Goal: Task Accomplishment & Management: Use online tool/utility

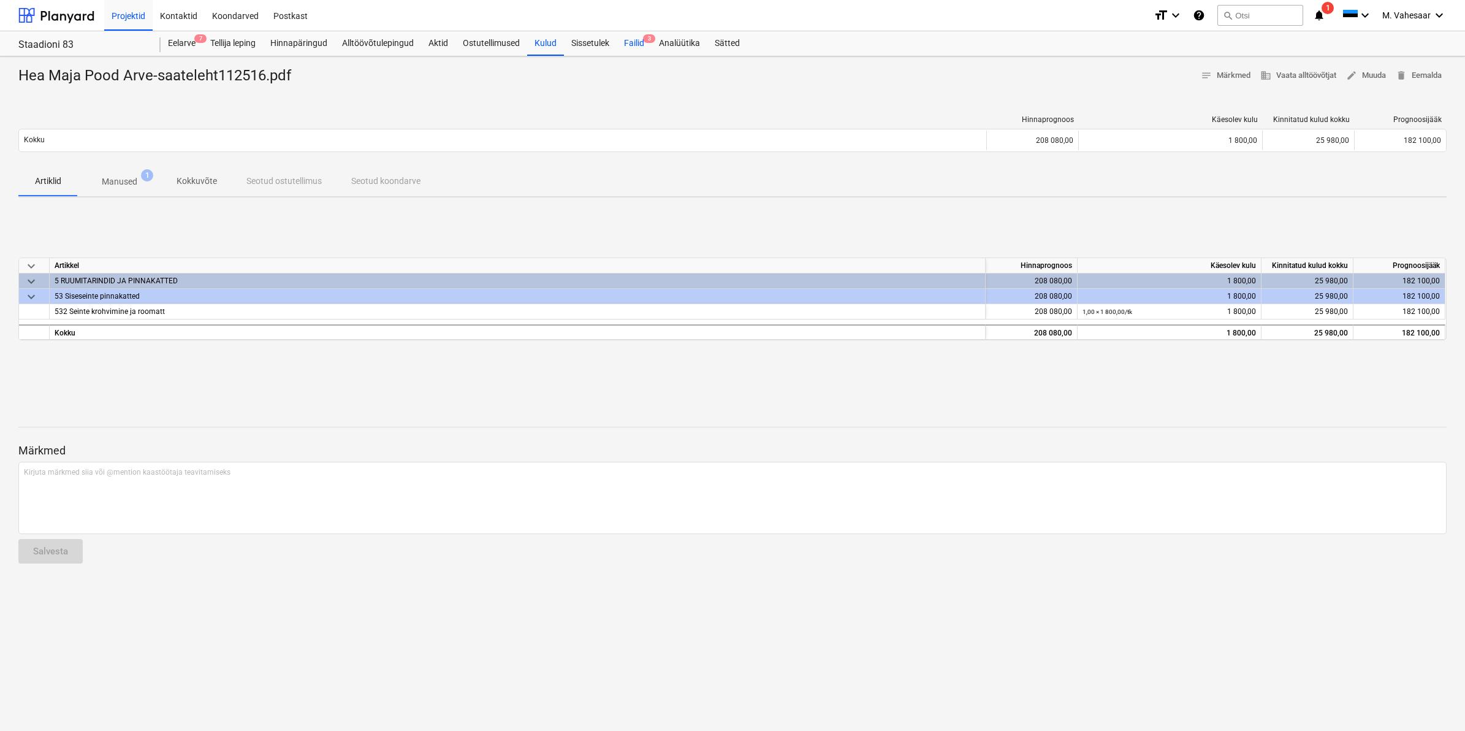
click at [636, 46] on div "Failid 3" at bounding box center [634, 43] width 35 height 25
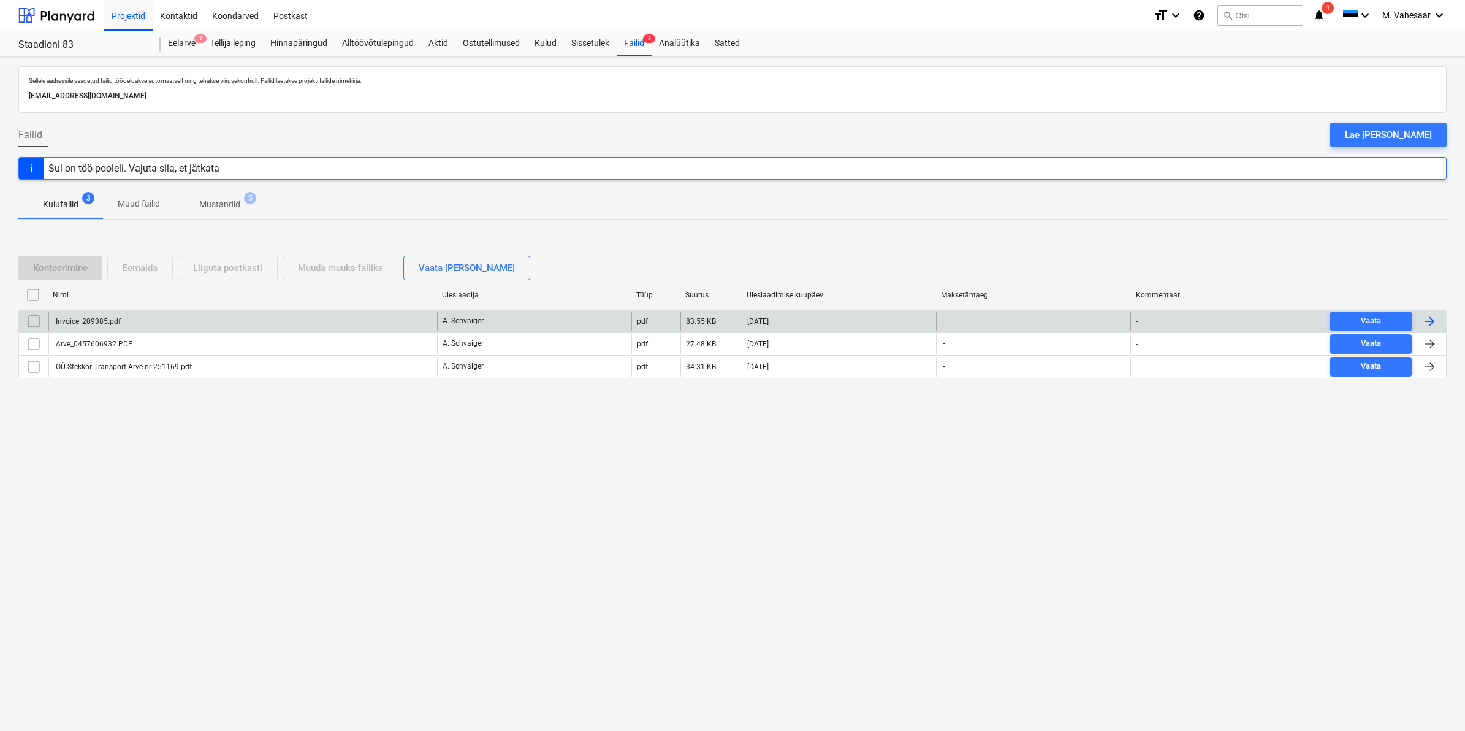
click at [121, 315] on div "Invoice_209385.pdf" at bounding box center [242, 321] width 389 height 20
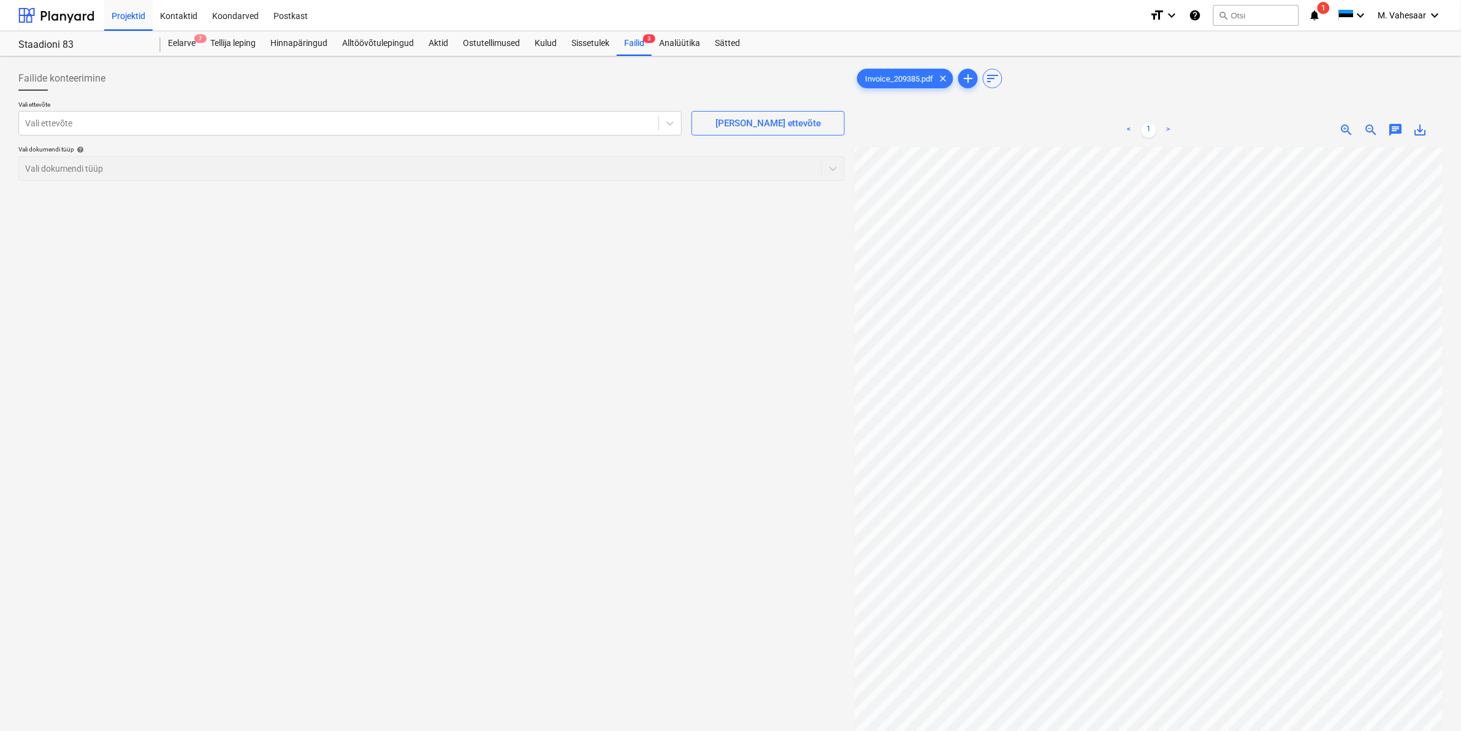
scroll to position [13, 148]
click at [276, 127] on div at bounding box center [338, 123] width 627 height 12
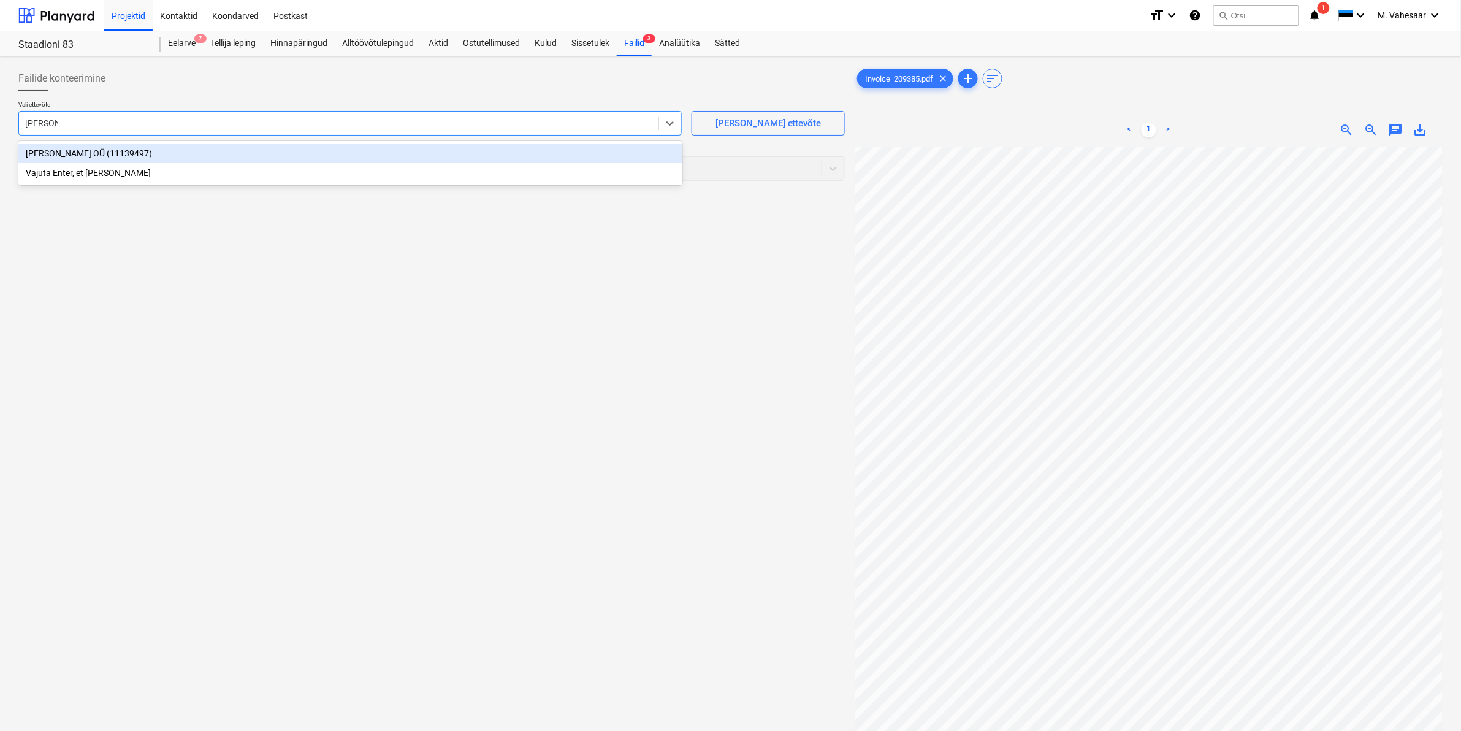
type input "kemmerl"
click at [66, 152] on div "[PERSON_NAME] OÜ (11139497)" at bounding box center [350, 153] width 664 height 20
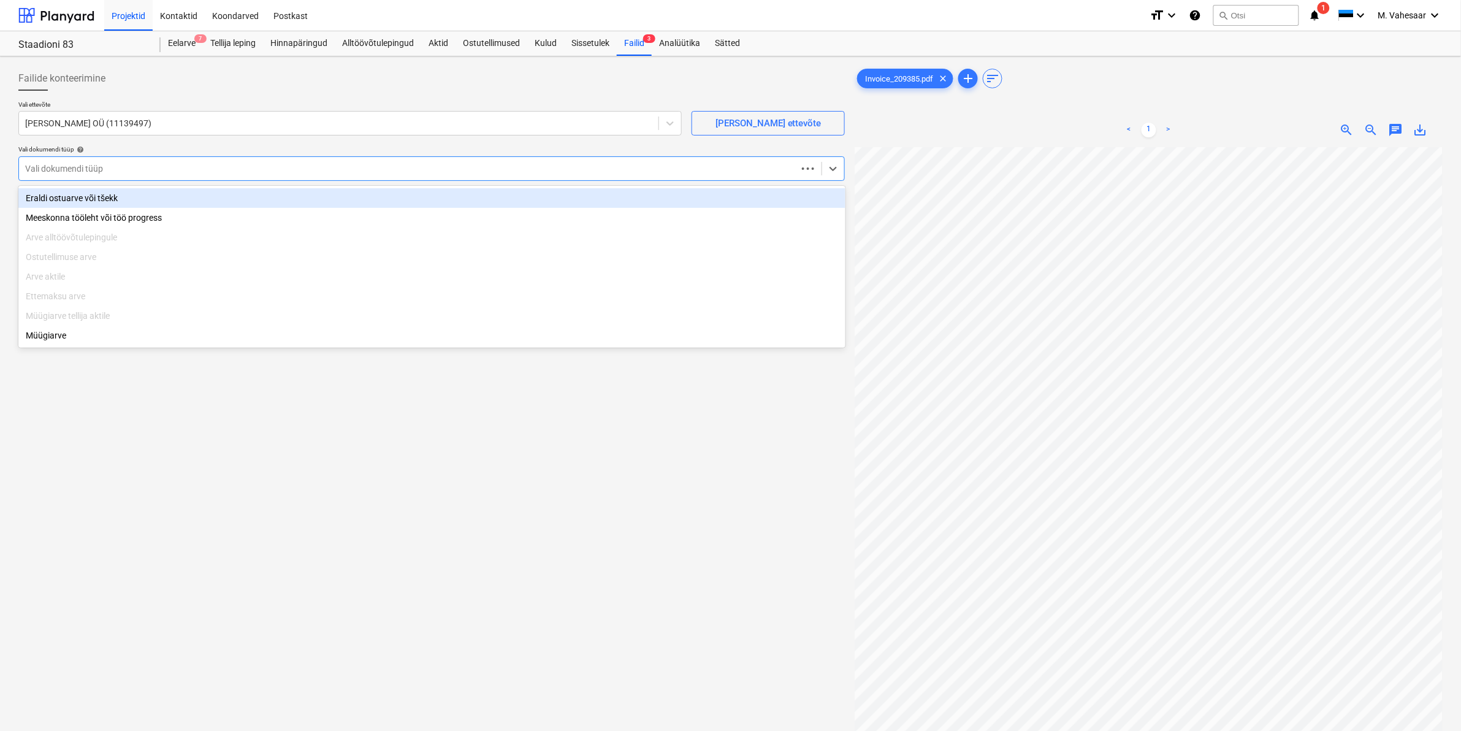
click at [56, 172] on div at bounding box center [408, 168] width 766 height 12
click at [59, 192] on div "Eraldi ostuarve või tšekk" at bounding box center [431, 198] width 827 height 20
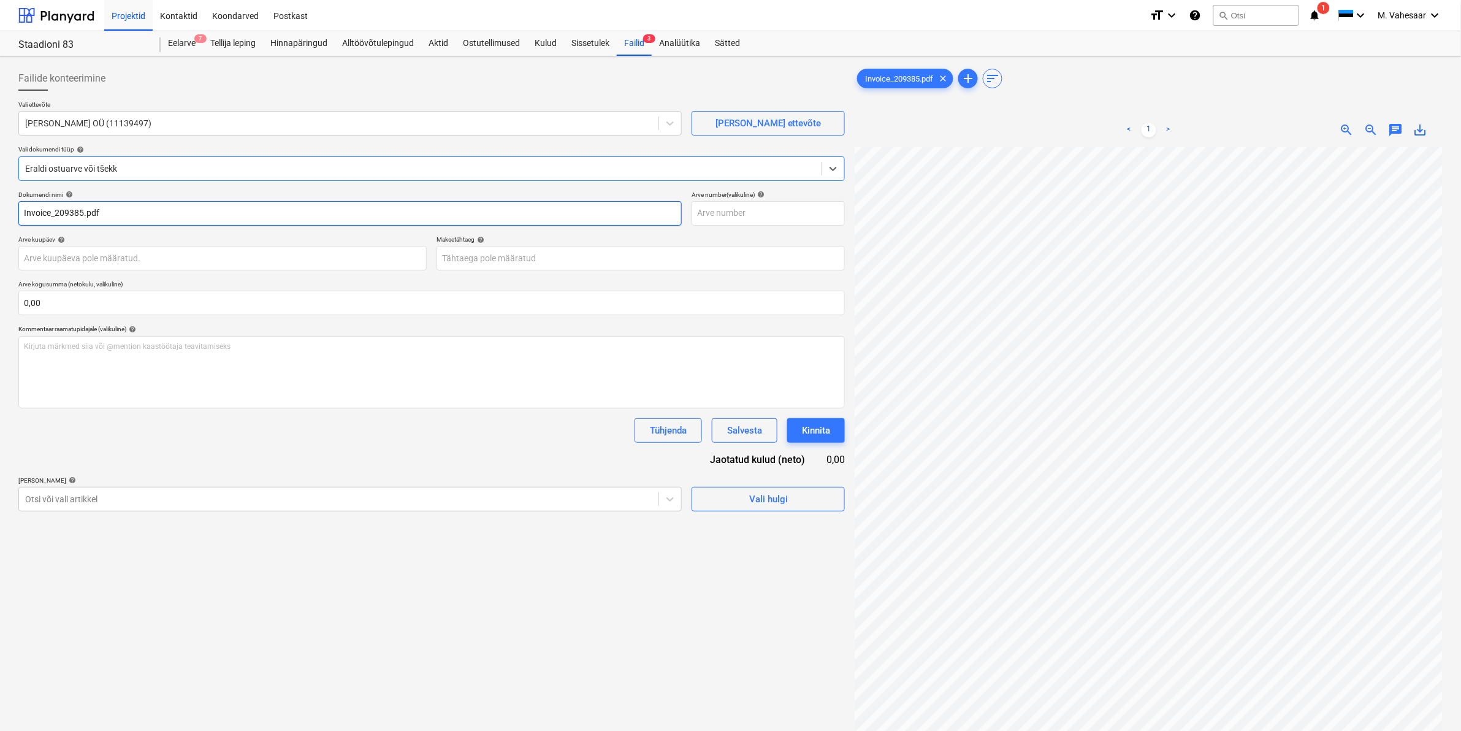
click at [22, 212] on input "Invoice_209385.pdf" at bounding box center [349, 213] width 663 height 25
type input "[PERSON_NAME] Invoice_209385.pdf"
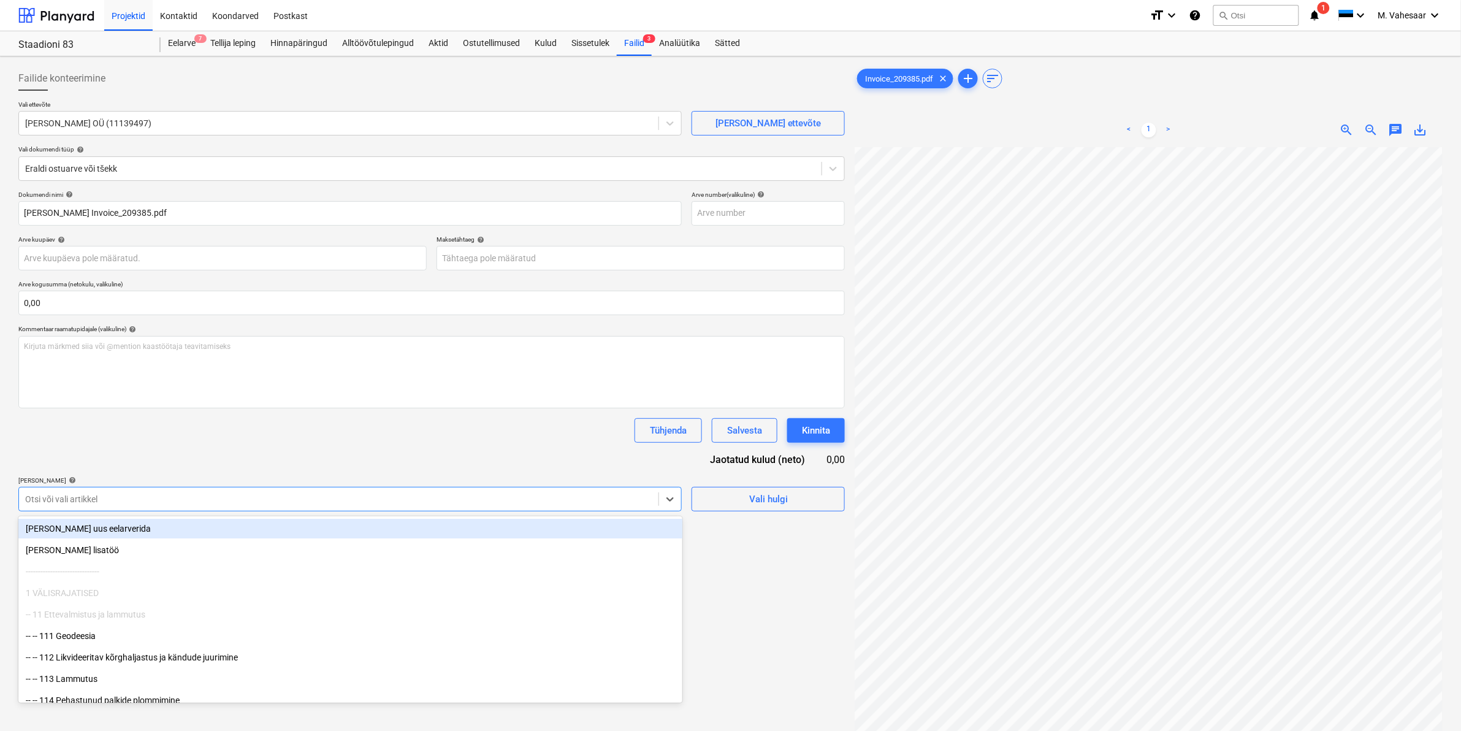
click at [93, 497] on div at bounding box center [338, 499] width 627 height 12
type input "811"
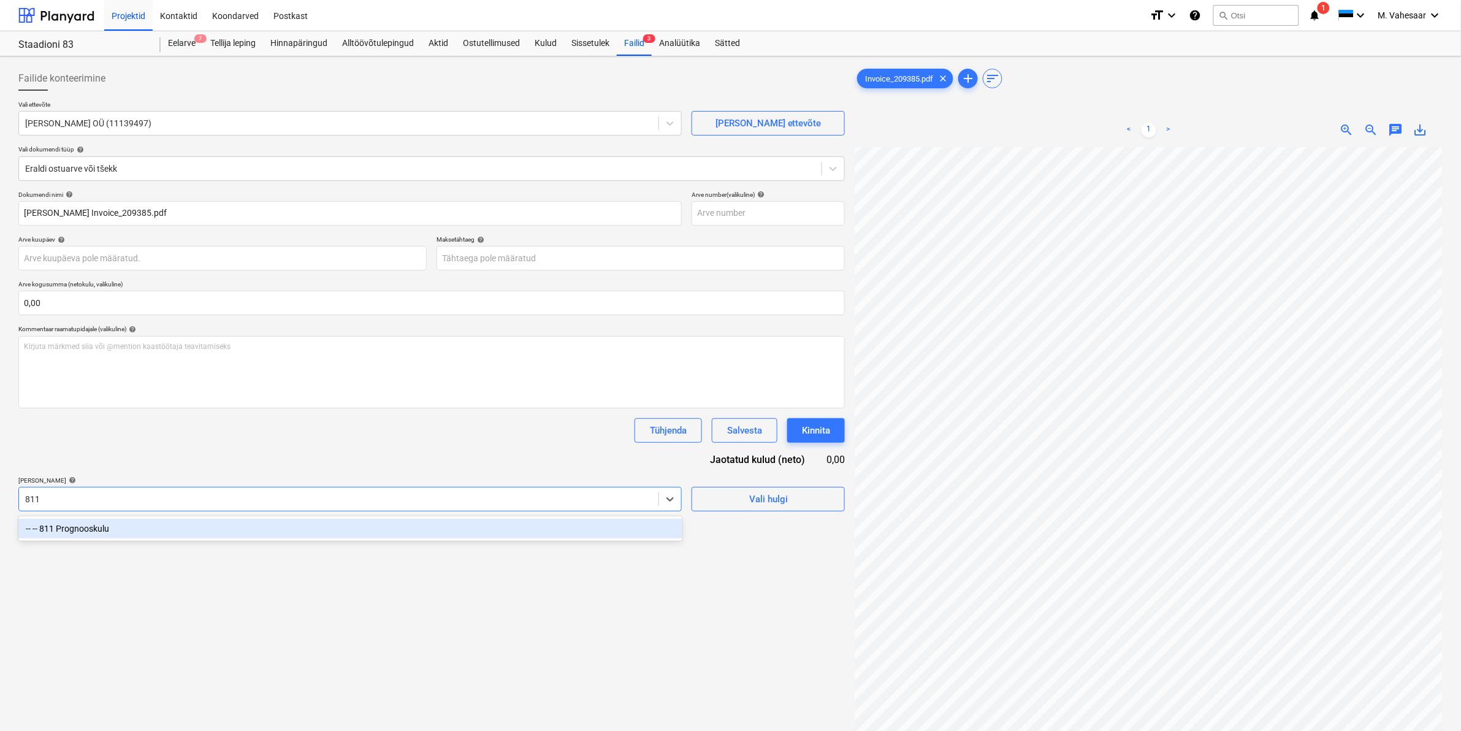
click at [94, 532] on div "-- -- 811 Prognooskulu" at bounding box center [350, 529] width 664 height 20
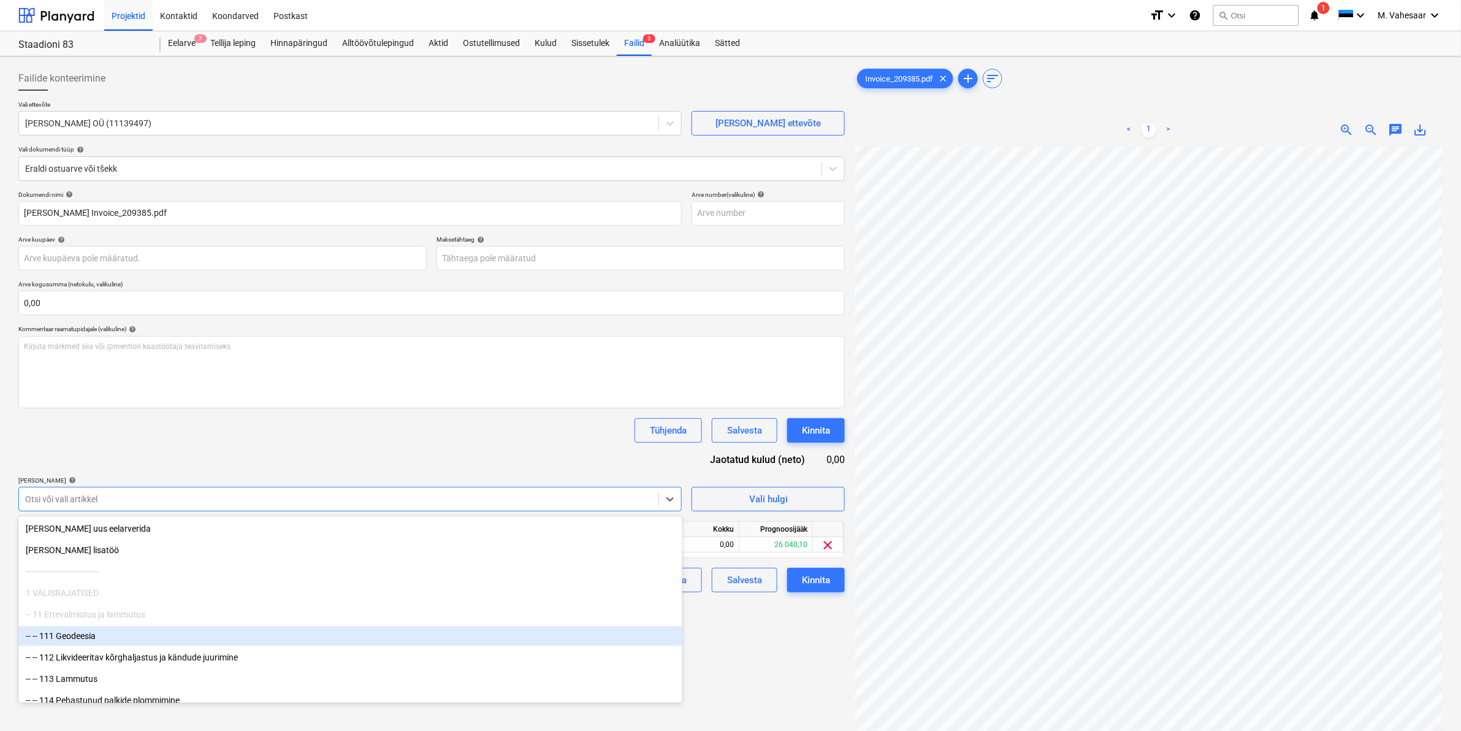
click at [733, 638] on div "Failide konteerimine Vali ettevõte [PERSON_NAME] OÜ (11139497) [PERSON_NAME] uu…" at bounding box center [431, 454] width 836 height 787
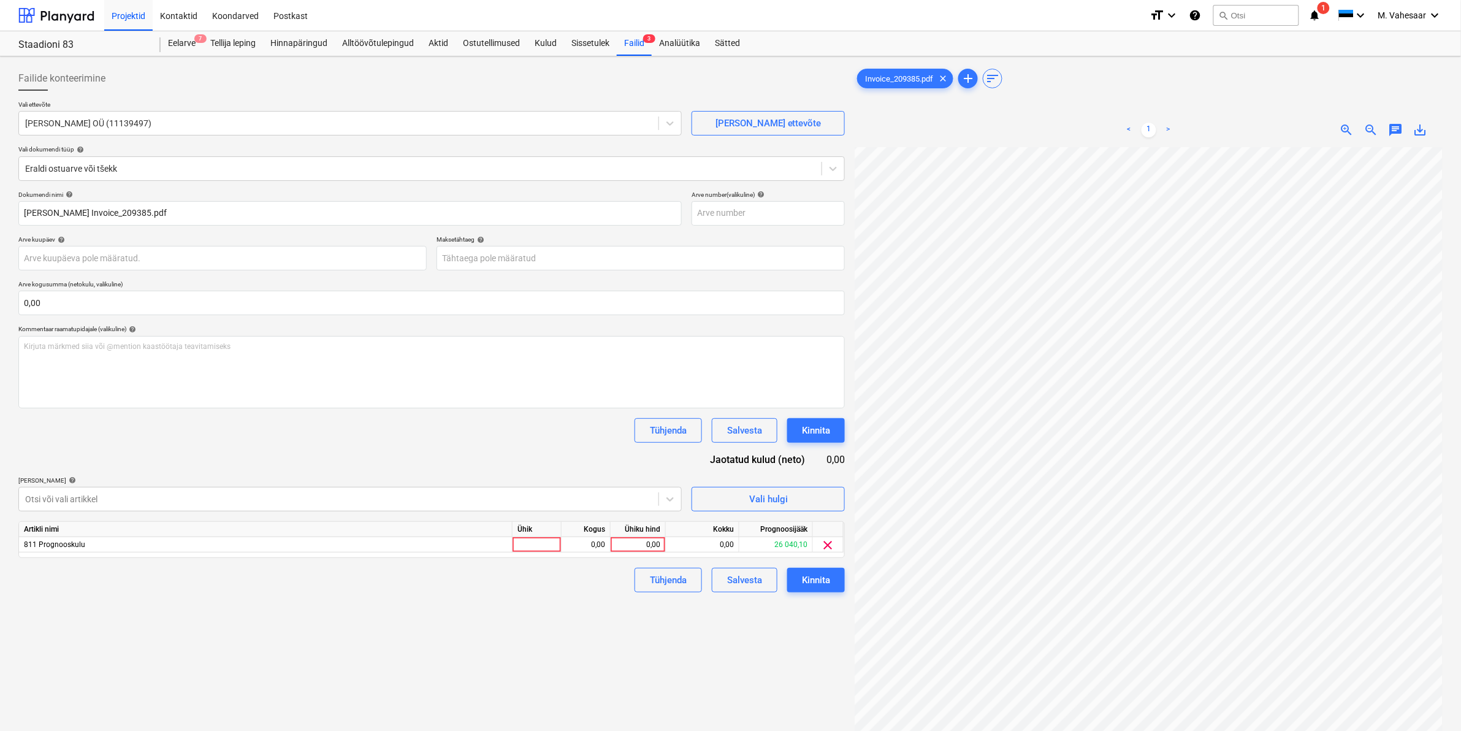
scroll to position [32, 148]
click at [635, 541] on div "0,00" at bounding box center [638, 544] width 45 height 15
type input "299,40"
click at [540, 606] on div "Failide konteerimine Vali ettevõte [PERSON_NAME] OÜ (11139497) [PERSON_NAME] uu…" at bounding box center [431, 454] width 836 height 787
click at [826, 583] on div "Kinnita" at bounding box center [816, 580] width 28 height 16
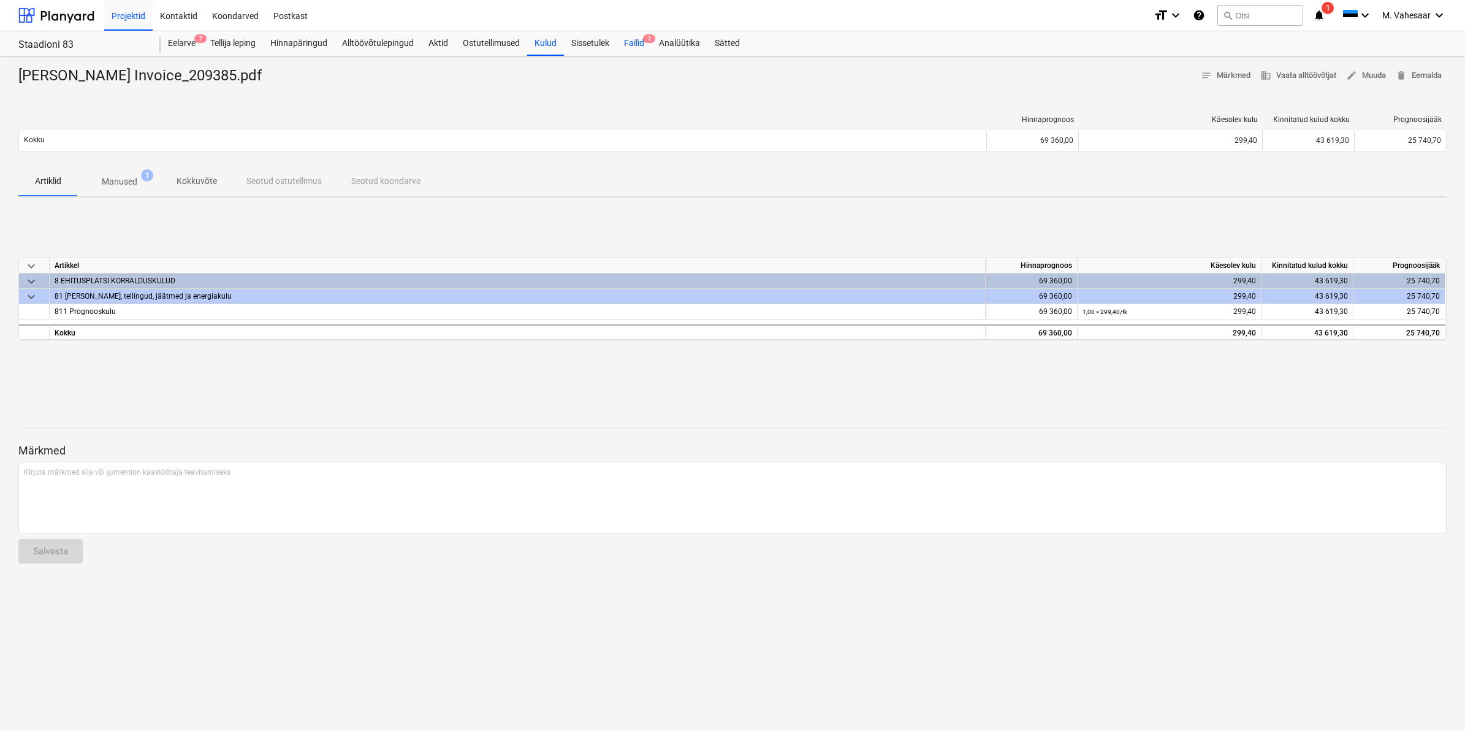
click at [624, 43] on div "Failid 2" at bounding box center [634, 43] width 35 height 25
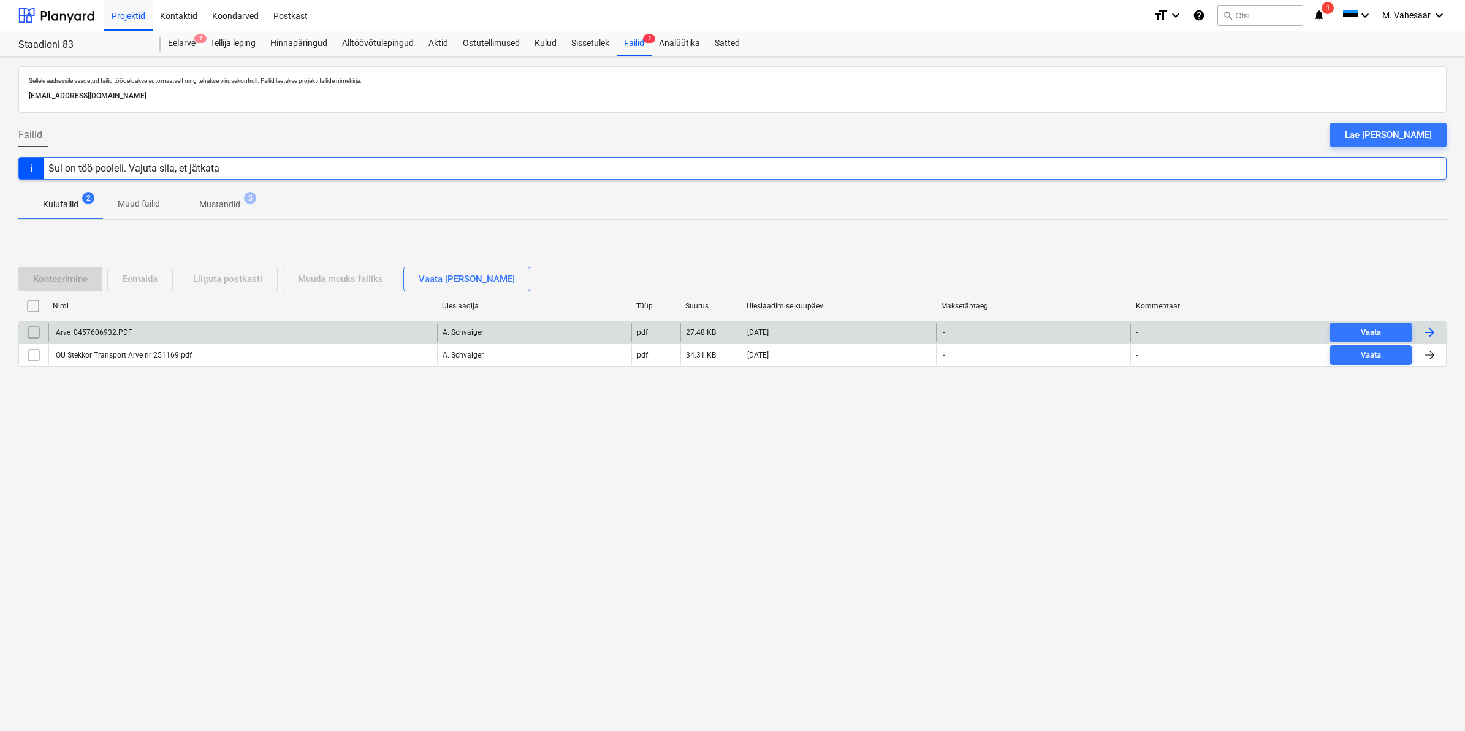
click at [111, 328] on div "Arve_0457606932.PDF" at bounding box center [93, 332] width 78 height 9
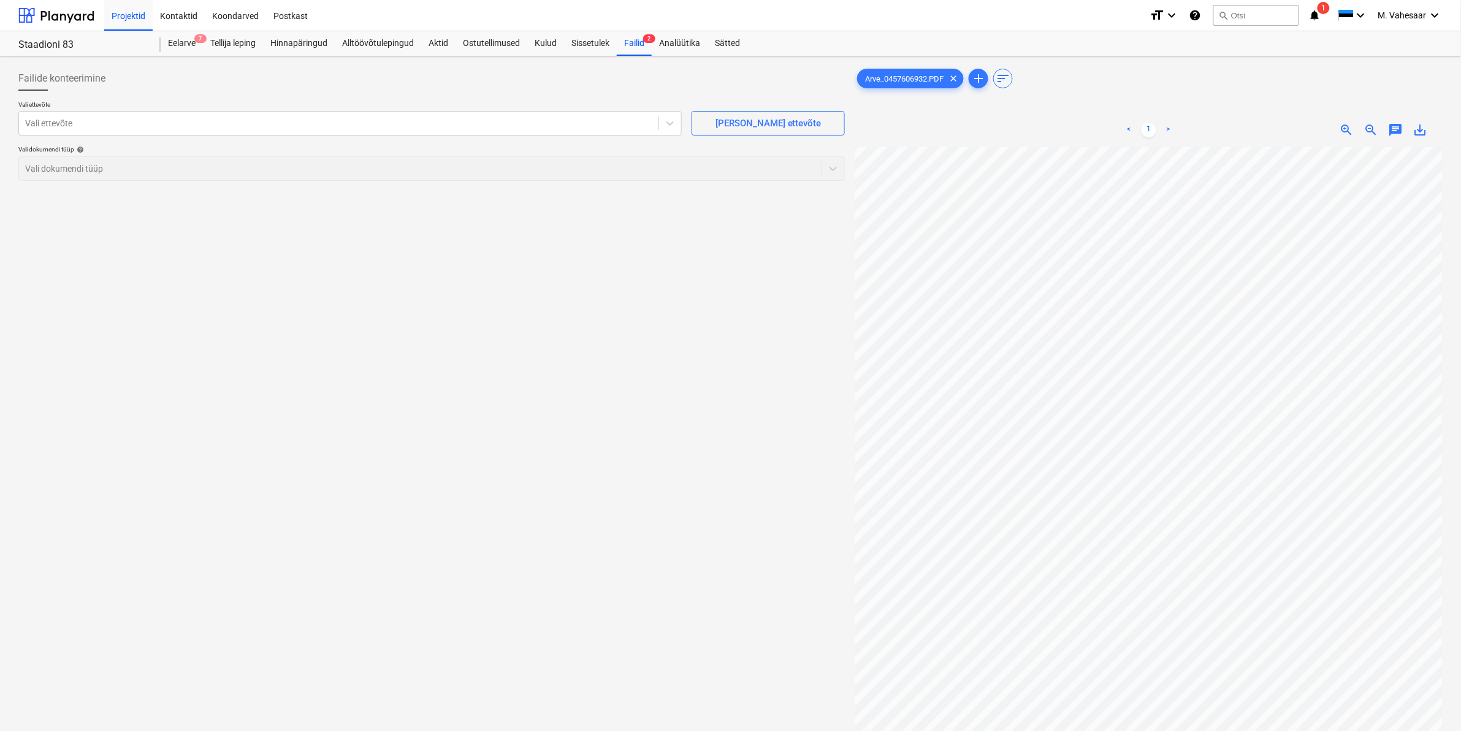
scroll to position [35, 0]
click at [293, 117] on div at bounding box center [338, 123] width 627 height 12
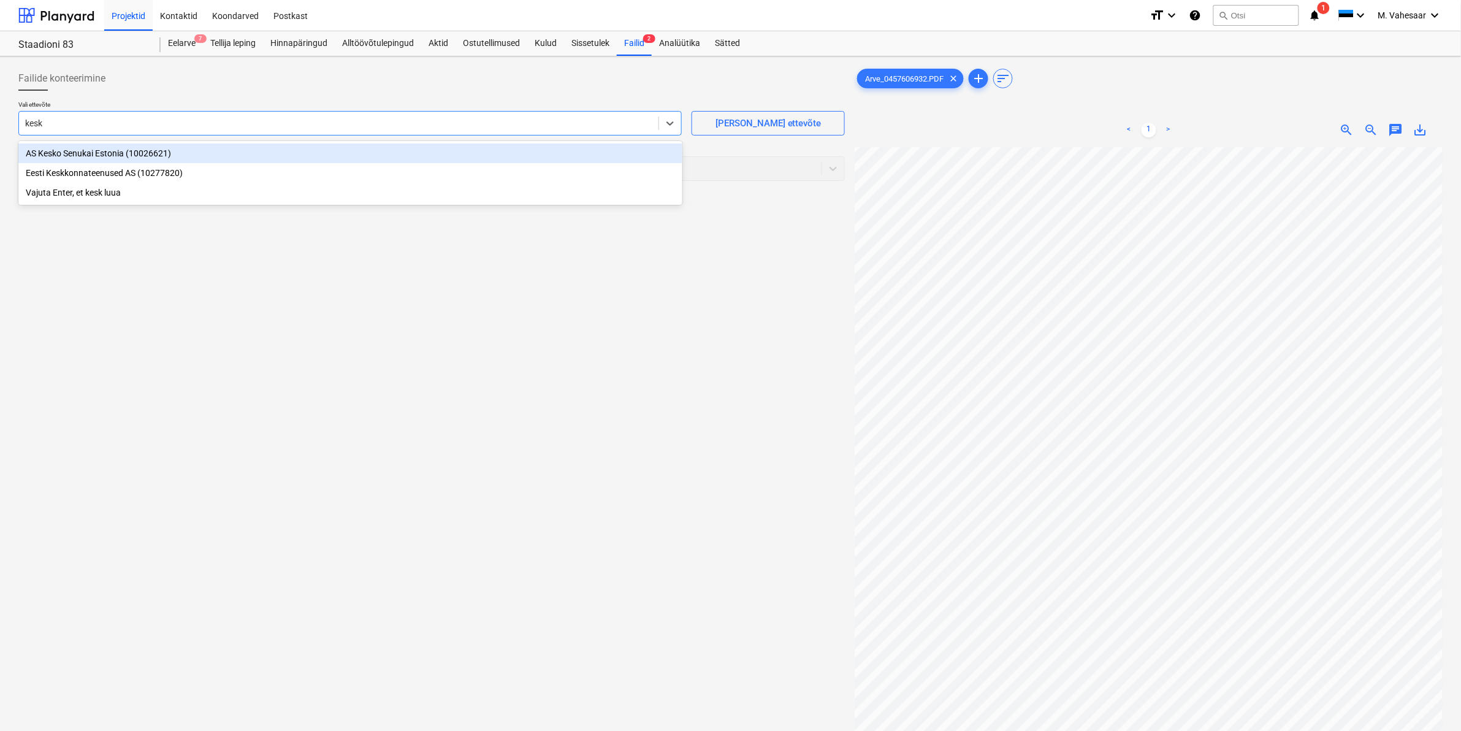
type input "kesko"
click at [149, 145] on div "AS Kesko Senukai Estonia (10026621)" at bounding box center [350, 153] width 664 height 20
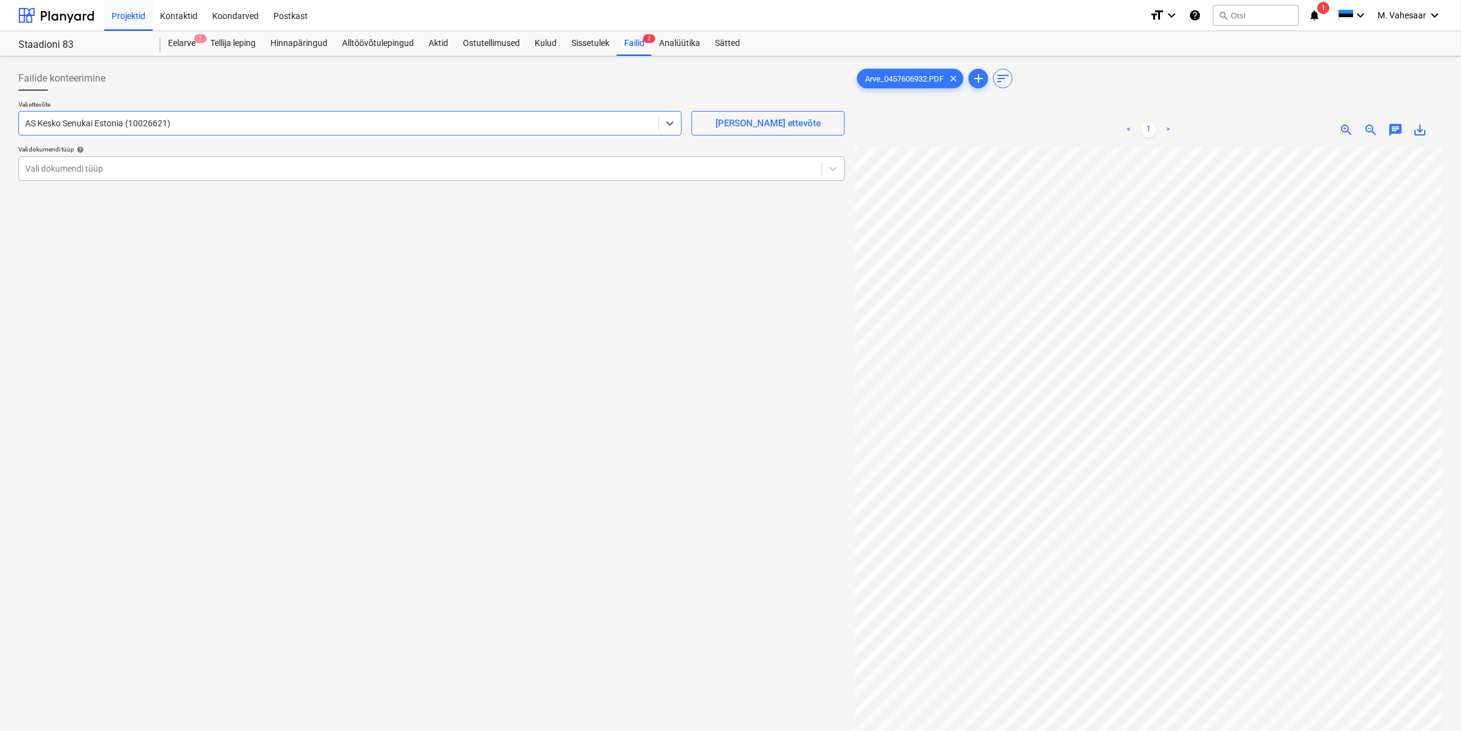
click at [137, 158] on div "Vali dokumendi tüüp" at bounding box center [431, 168] width 827 height 25
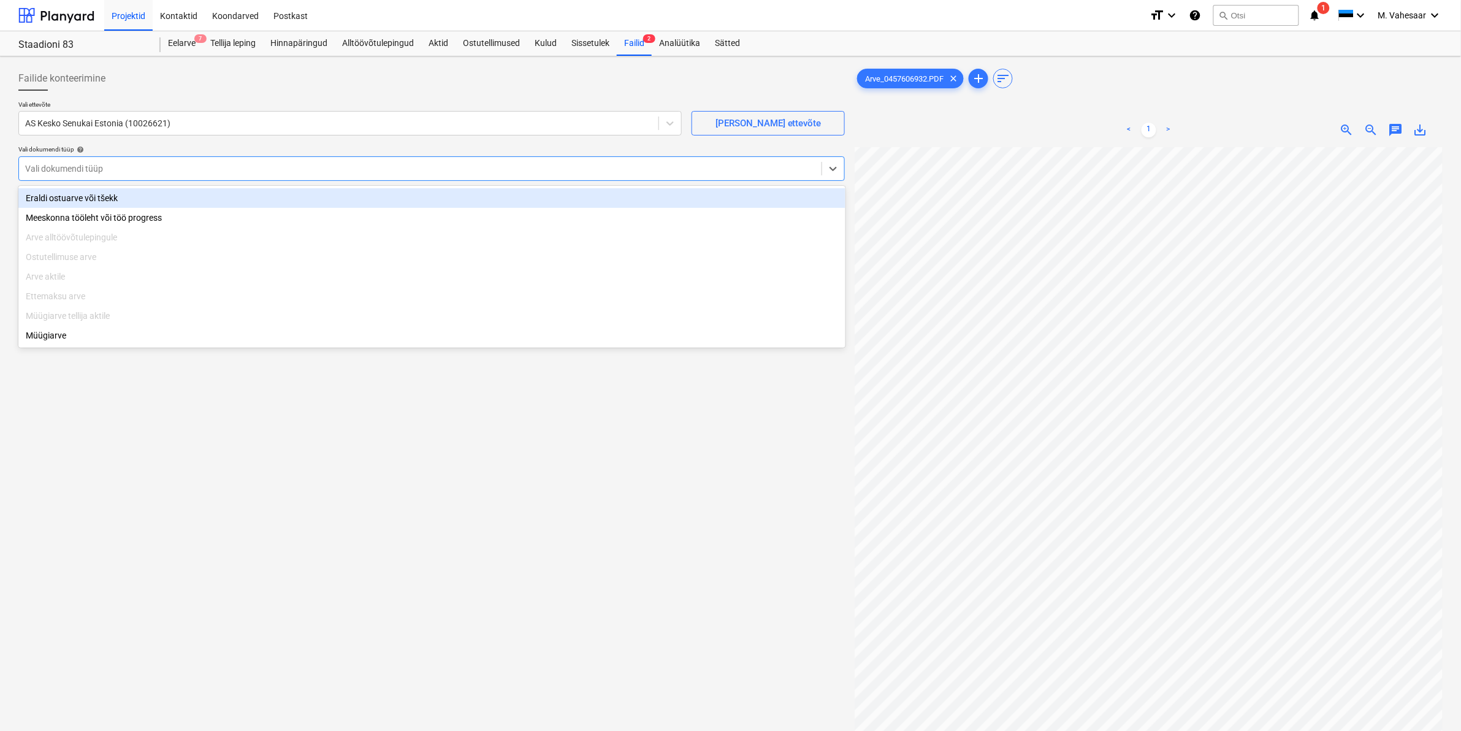
click at [77, 196] on div "Eraldi ostuarve või tšekk" at bounding box center [431, 198] width 827 height 20
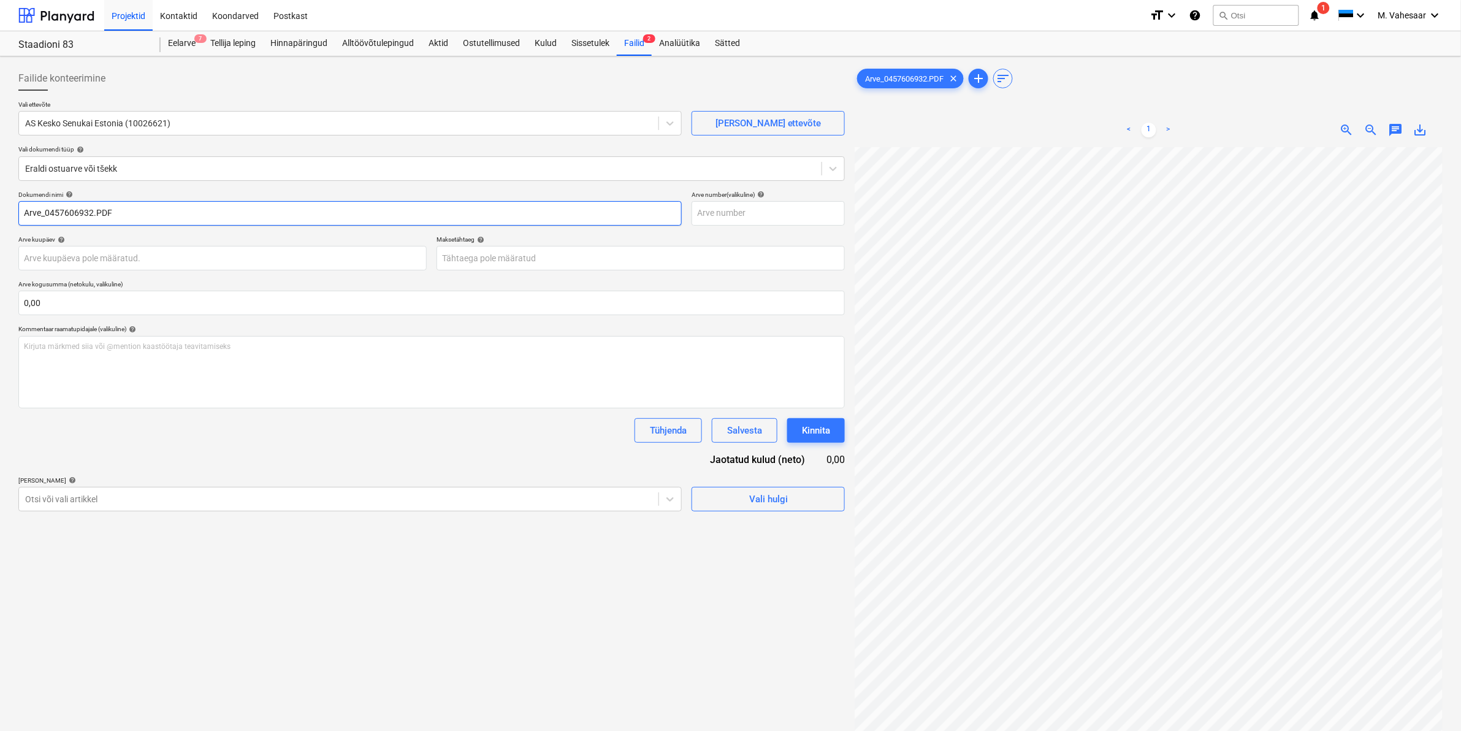
click at [25, 212] on input "Arve_0457606932.PDF" at bounding box center [349, 213] width 663 height 25
type input "K Rauta Arve_0457606932.PDF"
click at [121, 498] on div at bounding box center [338, 499] width 627 height 12
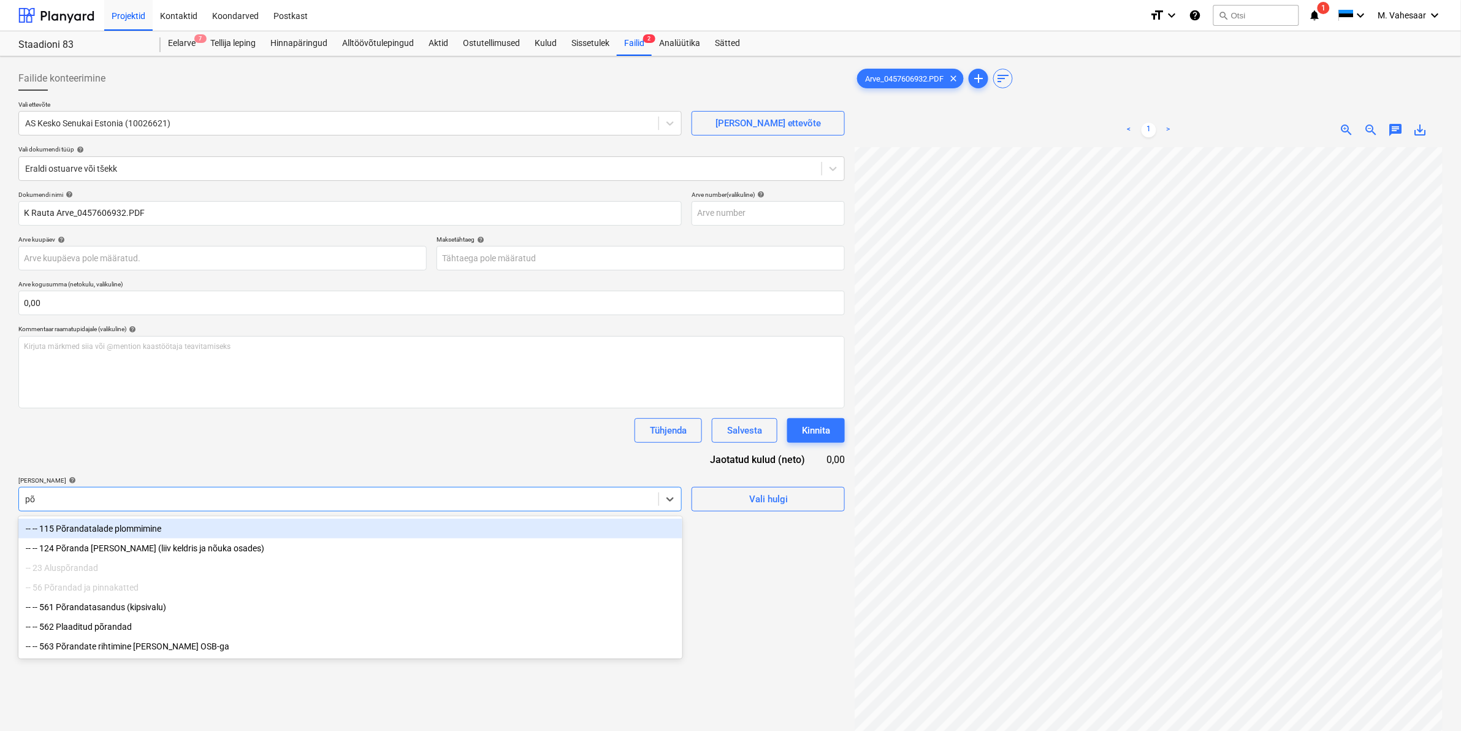
type input "põr"
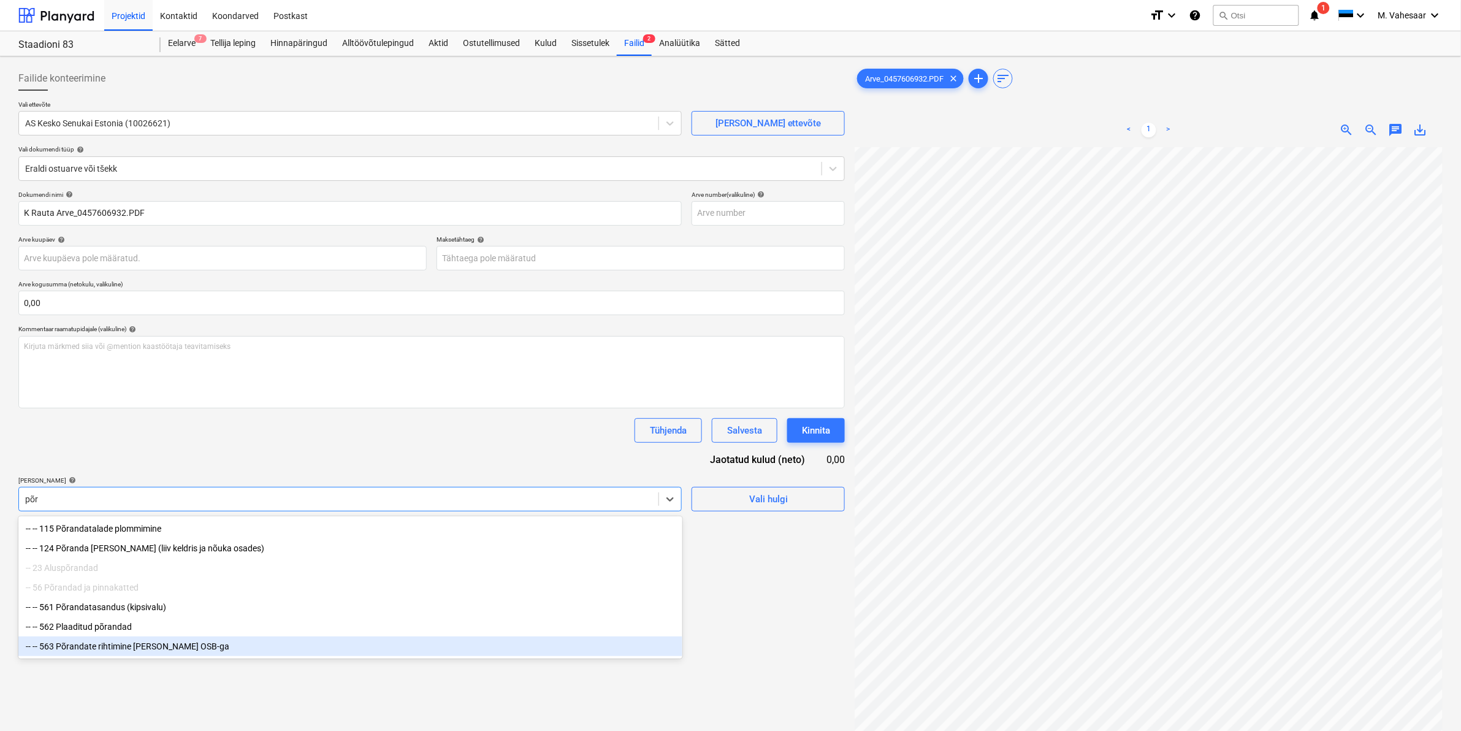
click at [157, 656] on div "-- -- 563 Põrandate rihtimine [PERSON_NAME] OSB-ga" at bounding box center [350, 646] width 664 height 20
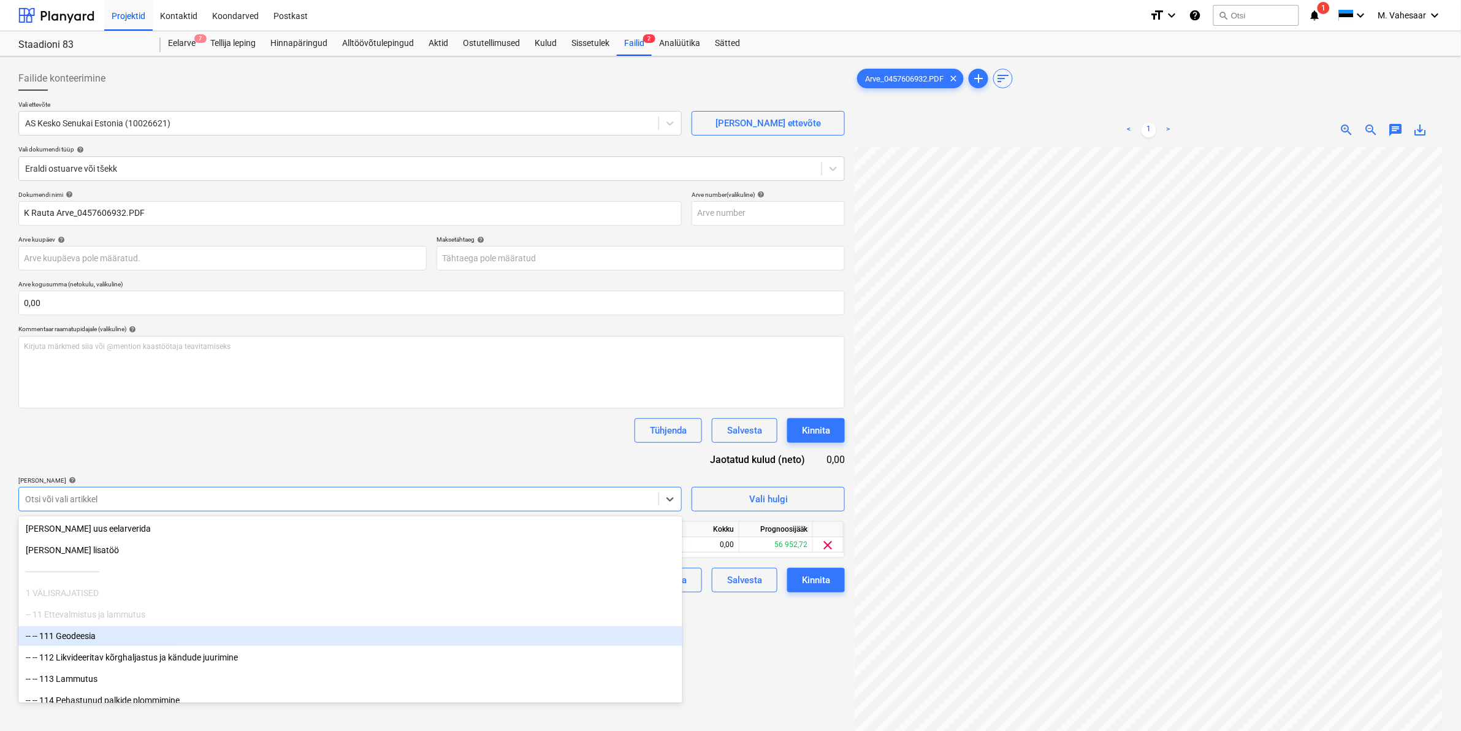
click at [710, 636] on div "Failide konteerimine Vali ettevõte AS Kesko Senukai Estonia (10026621) [PERSON_…" at bounding box center [431, 454] width 836 height 787
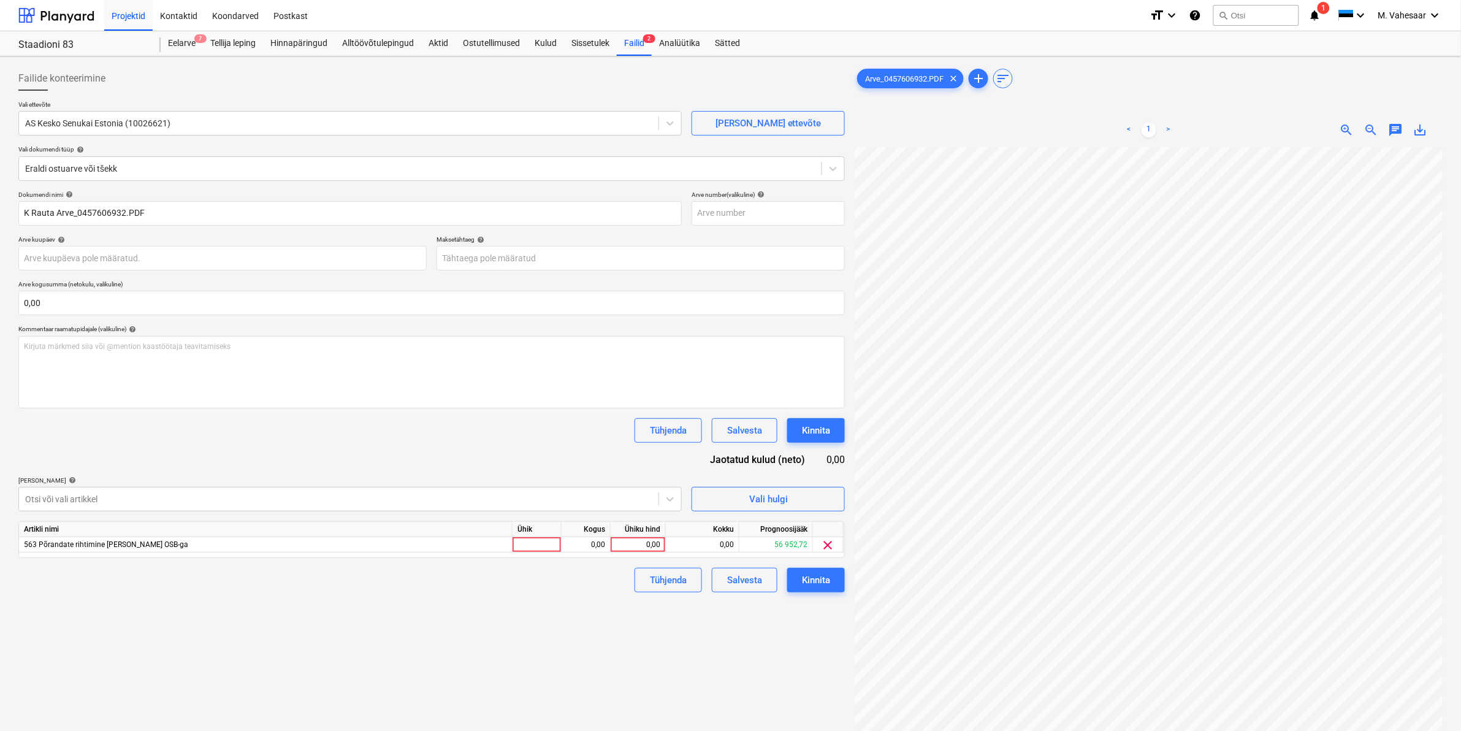
scroll to position [292, 148]
click at [633, 544] on div "0,00" at bounding box center [638, 544] width 45 height 15
type input "1583"
click at [531, 581] on div "Tühjenda Salvesta Kinnita" at bounding box center [431, 580] width 827 height 25
click at [825, 576] on div "Kinnita" at bounding box center [816, 580] width 28 height 16
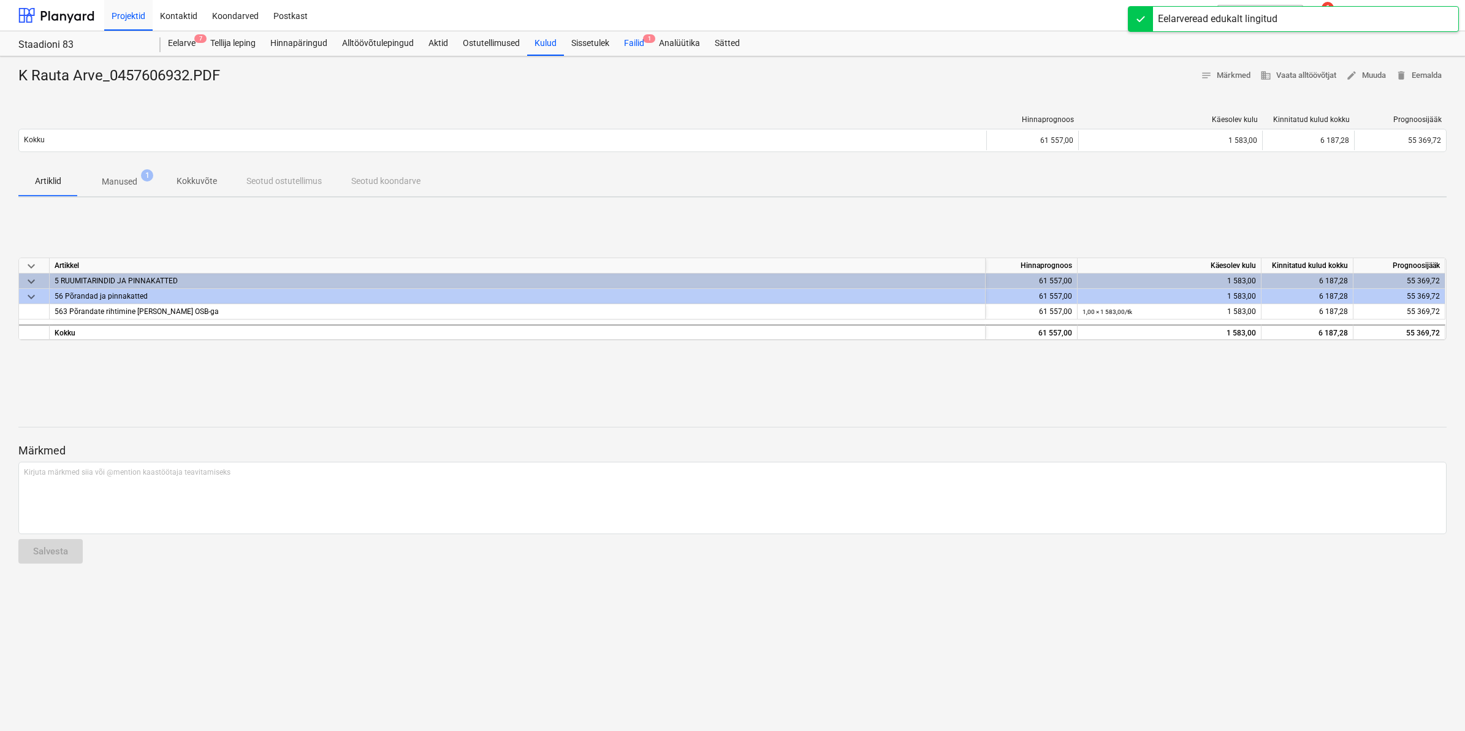
click at [638, 43] on div "Failid 1" at bounding box center [634, 43] width 35 height 25
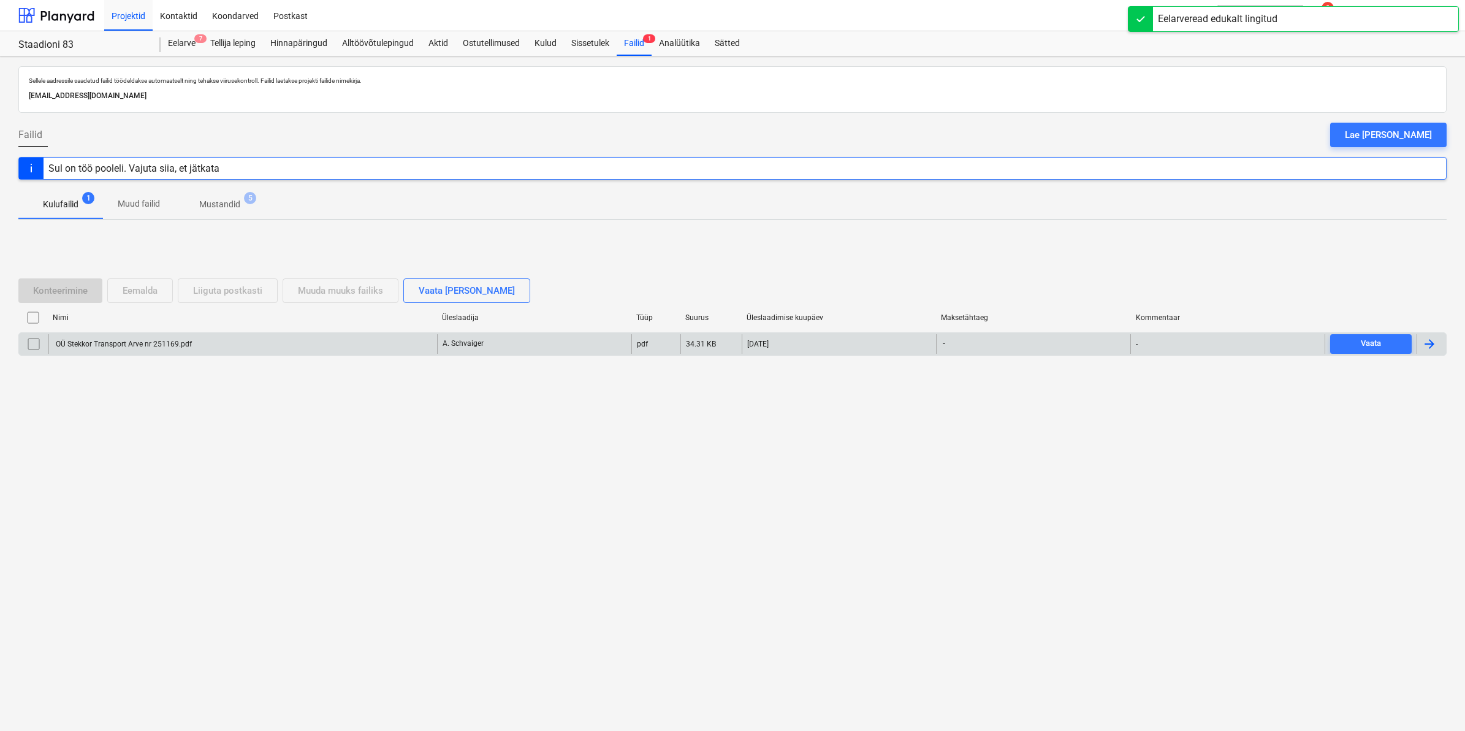
click at [104, 343] on div "OÜ Stekkor Transport Arve nr 251169.pdf" at bounding box center [123, 344] width 138 height 9
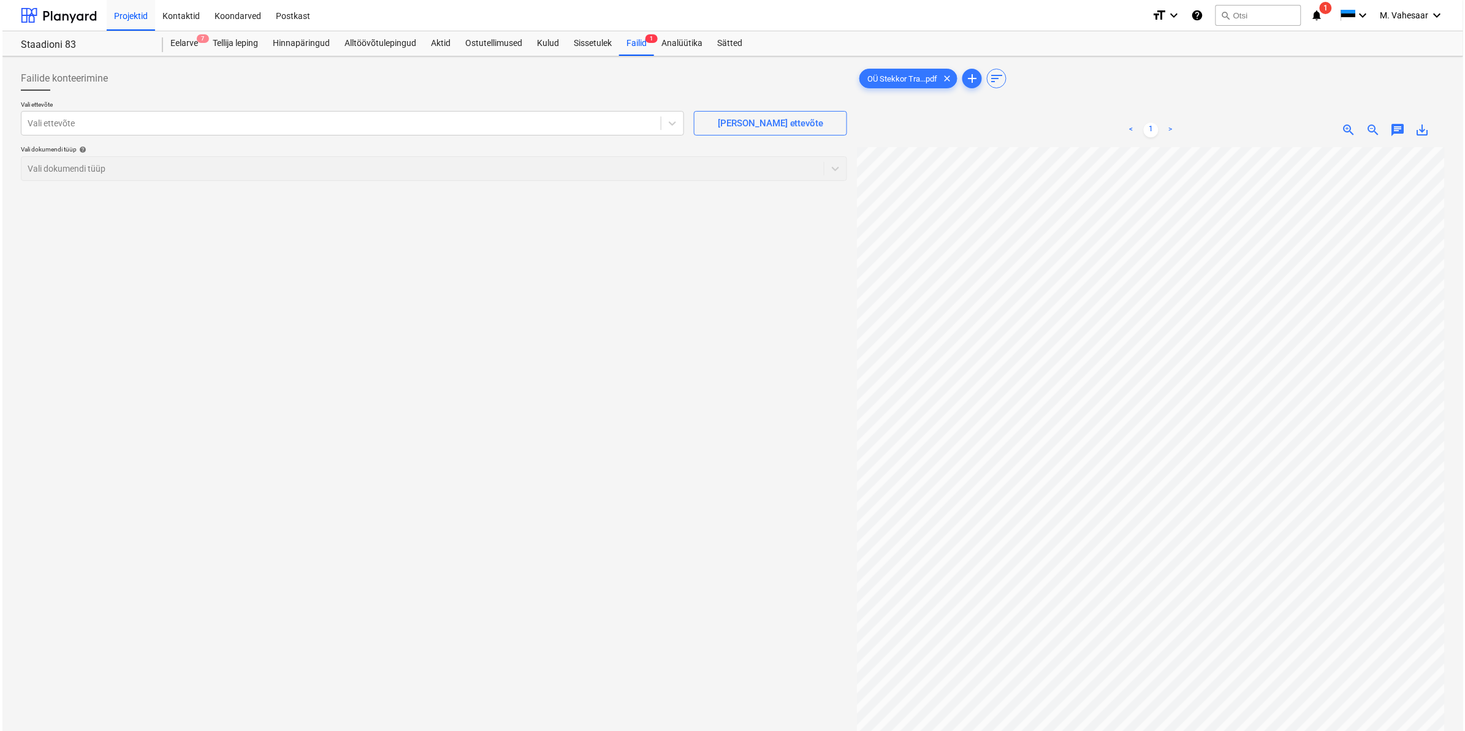
scroll to position [0, 147]
click at [348, 124] on div at bounding box center [338, 123] width 627 height 12
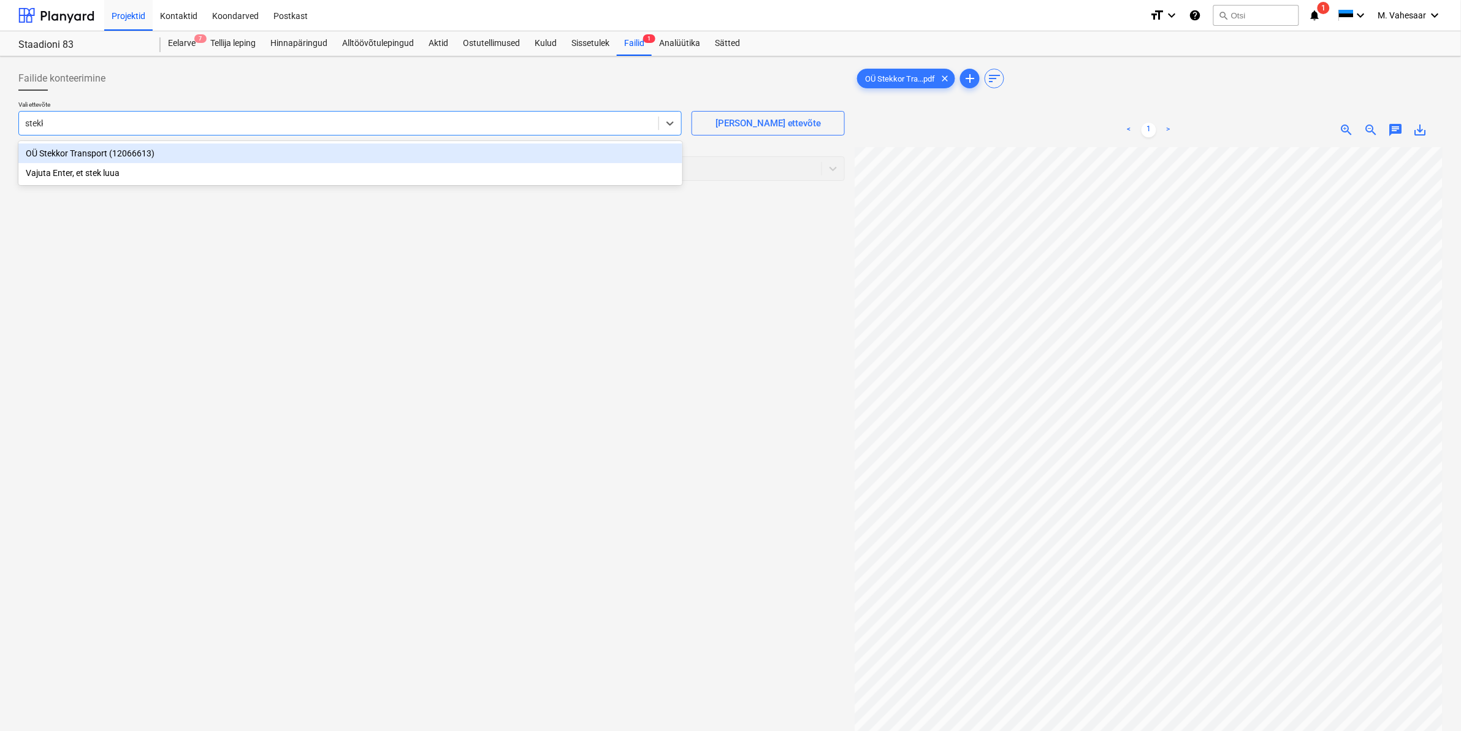
type input "stekko"
click at [110, 148] on div "OÜ Stekkor Transport (12066613)" at bounding box center [350, 153] width 664 height 20
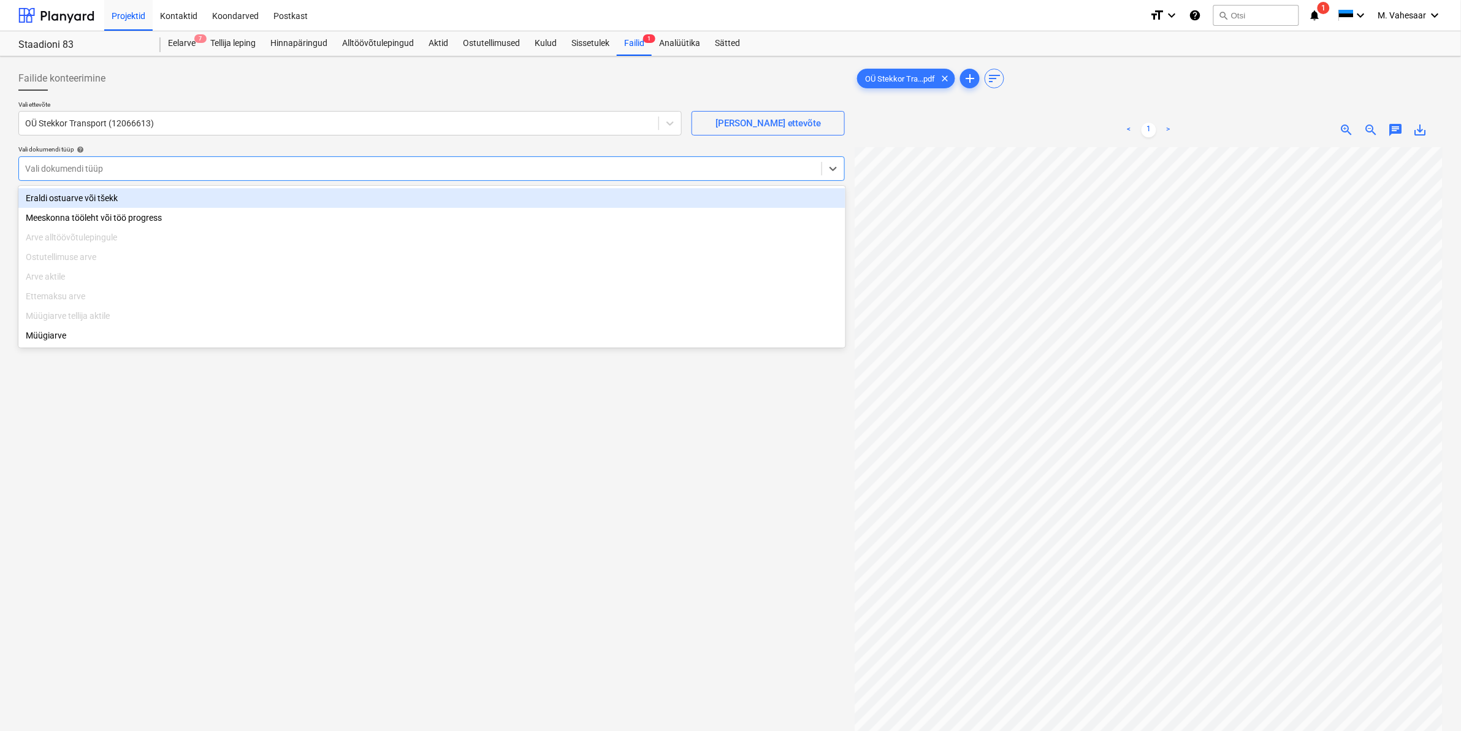
click at [83, 172] on div at bounding box center [420, 168] width 790 height 12
click at [66, 195] on div "Eraldi ostuarve või tšekk" at bounding box center [431, 198] width 827 height 20
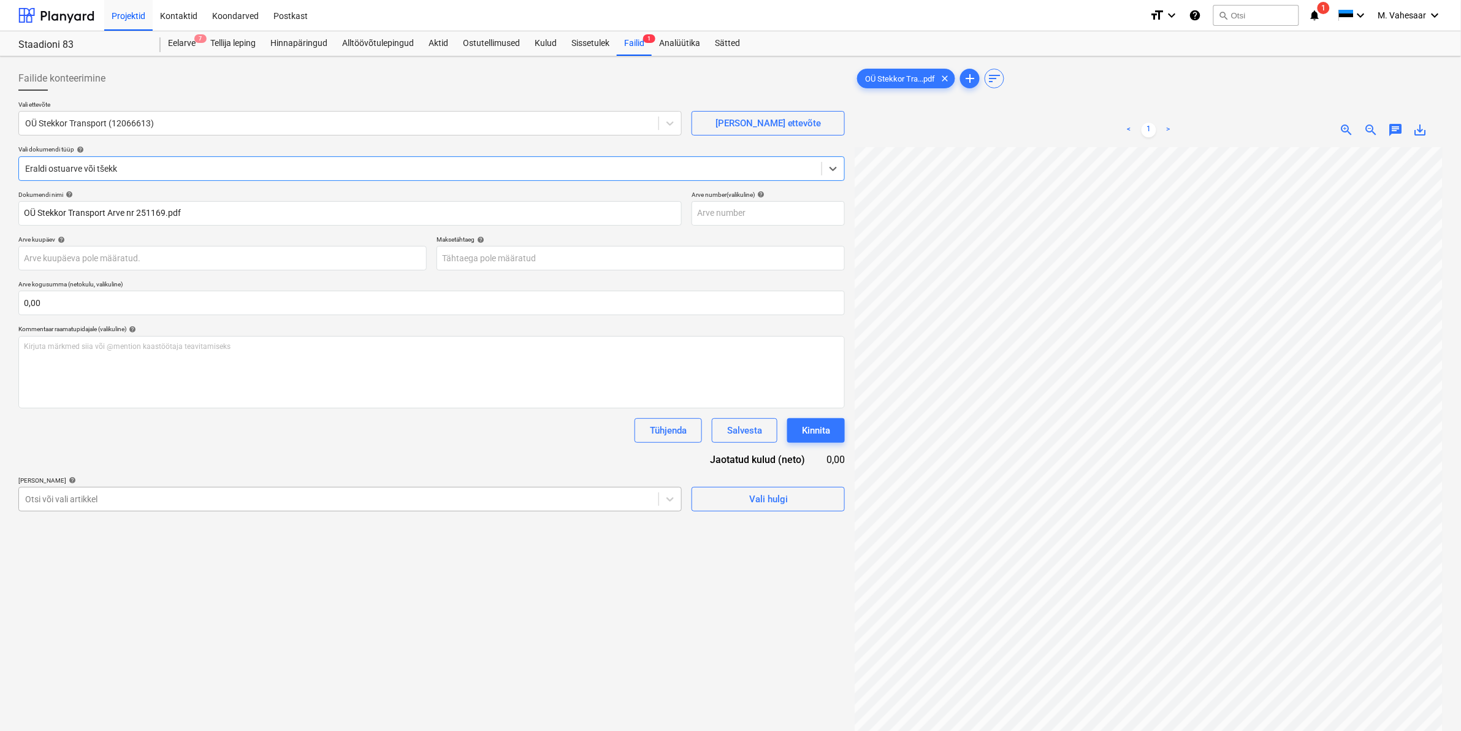
click at [139, 503] on div at bounding box center [338, 499] width 627 height 12
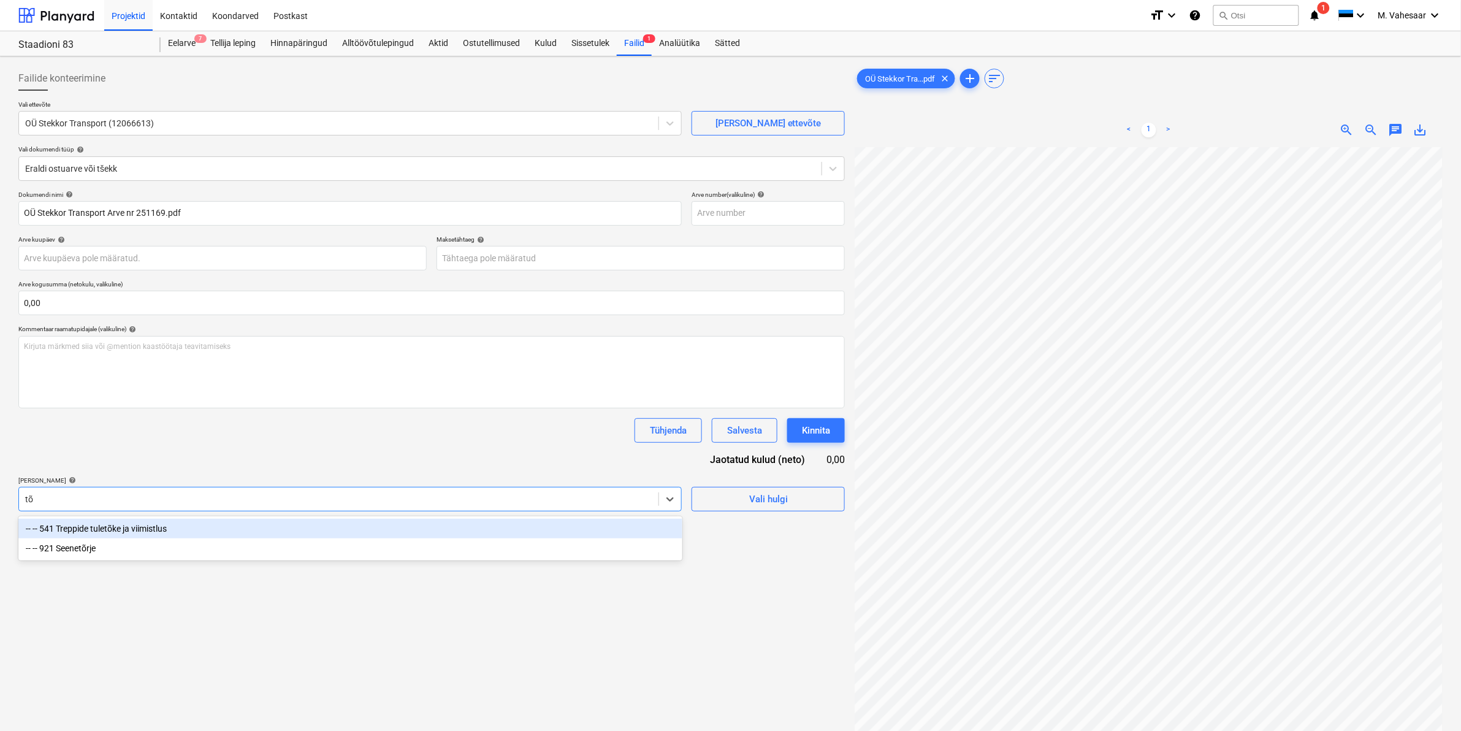
type input "t"
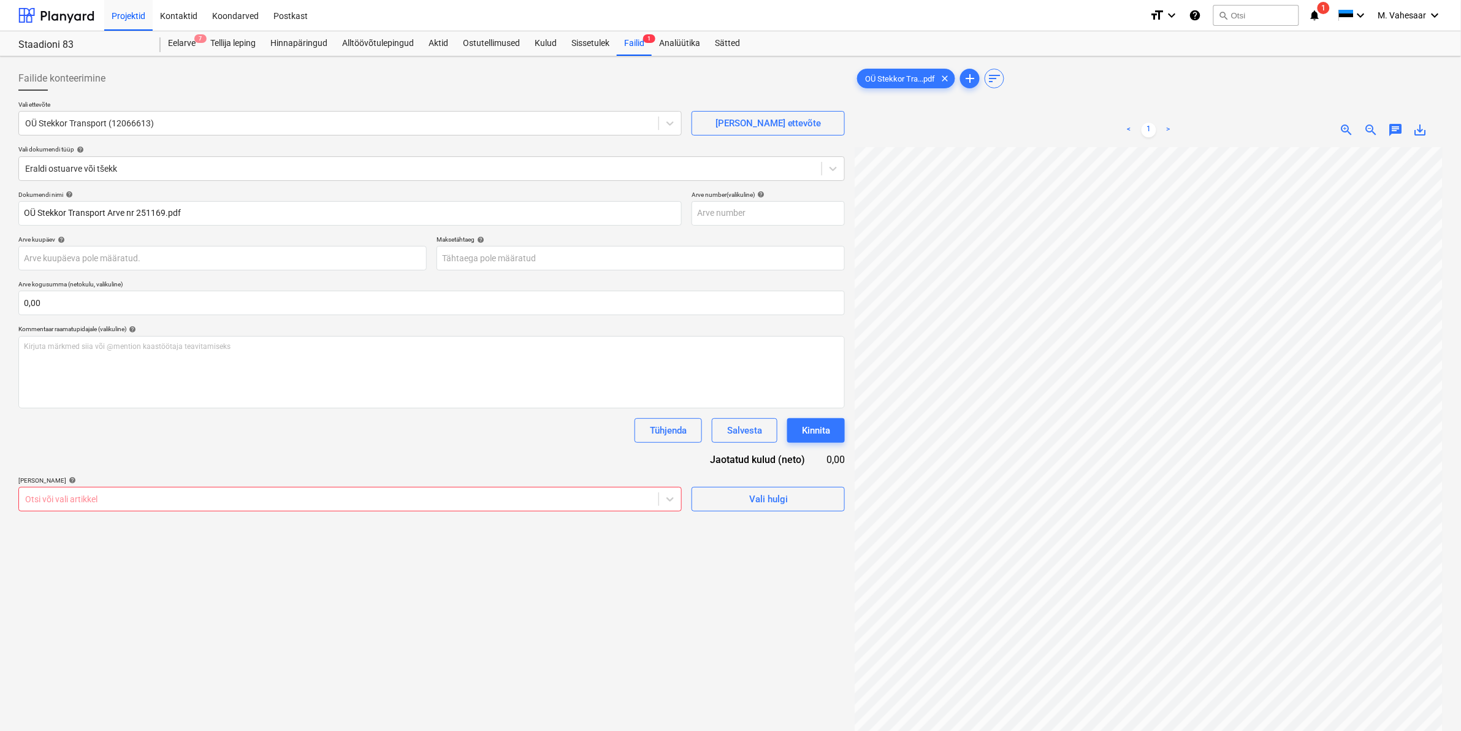
click at [253, 502] on div at bounding box center [338, 499] width 627 height 12
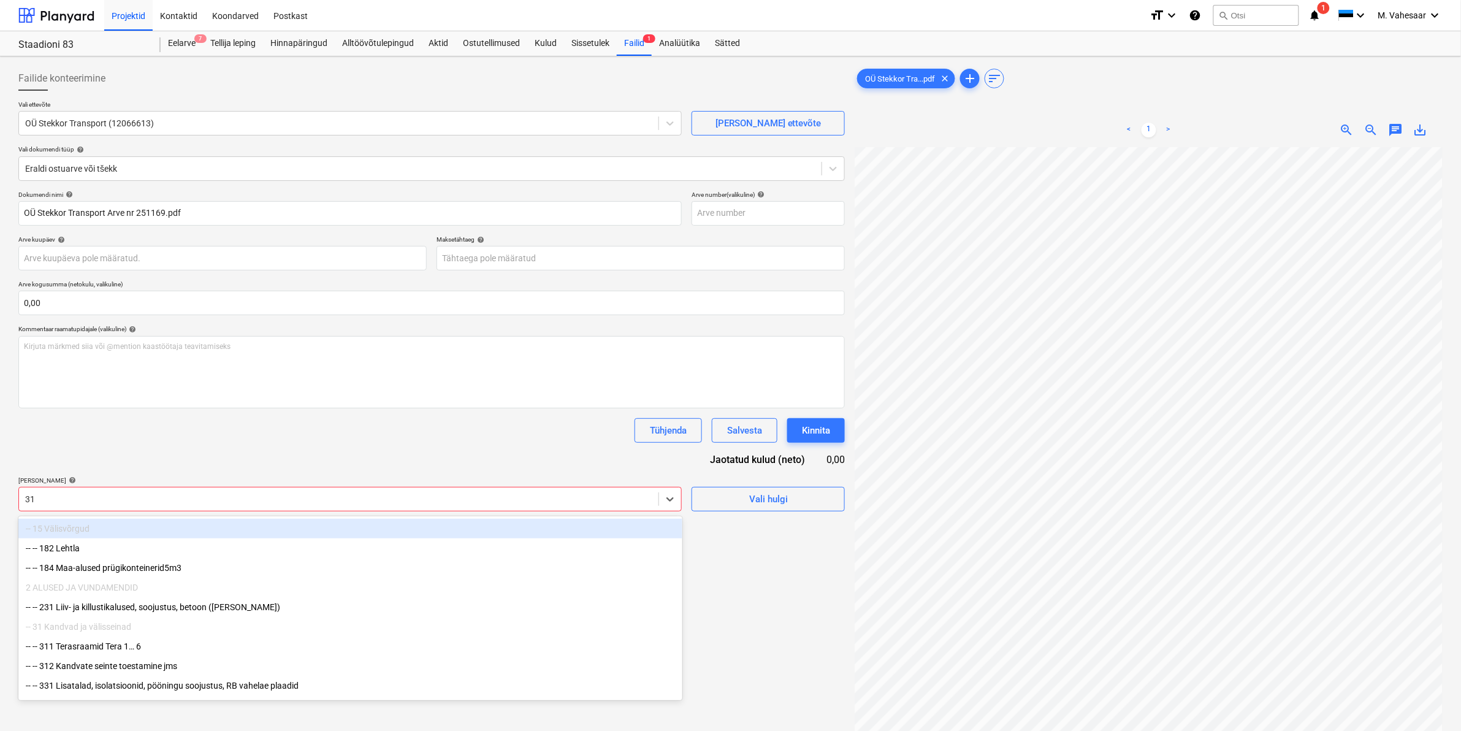
type input "312"
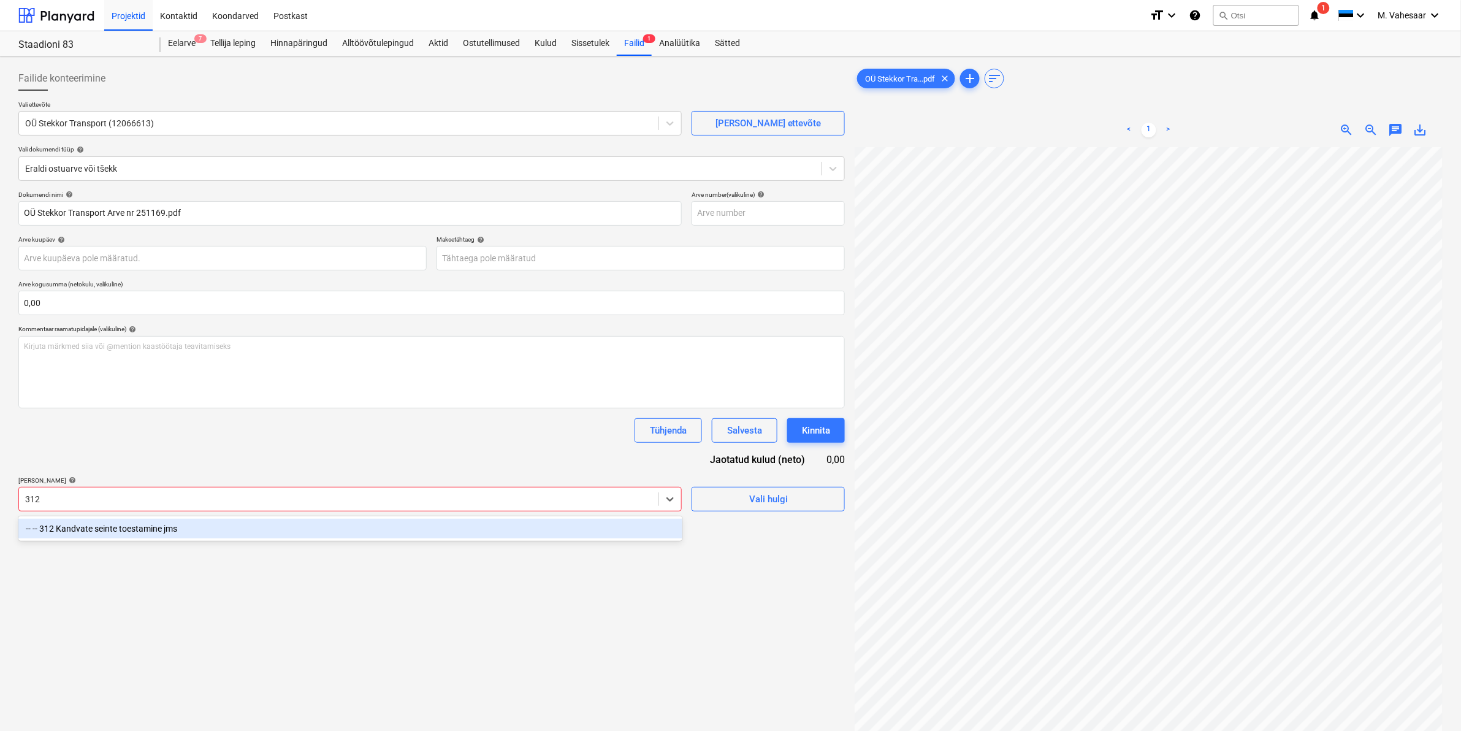
click at [104, 532] on div "-- -- 312 Kandvate seinte toestamine jms" at bounding box center [350, 529] width 664 height 20
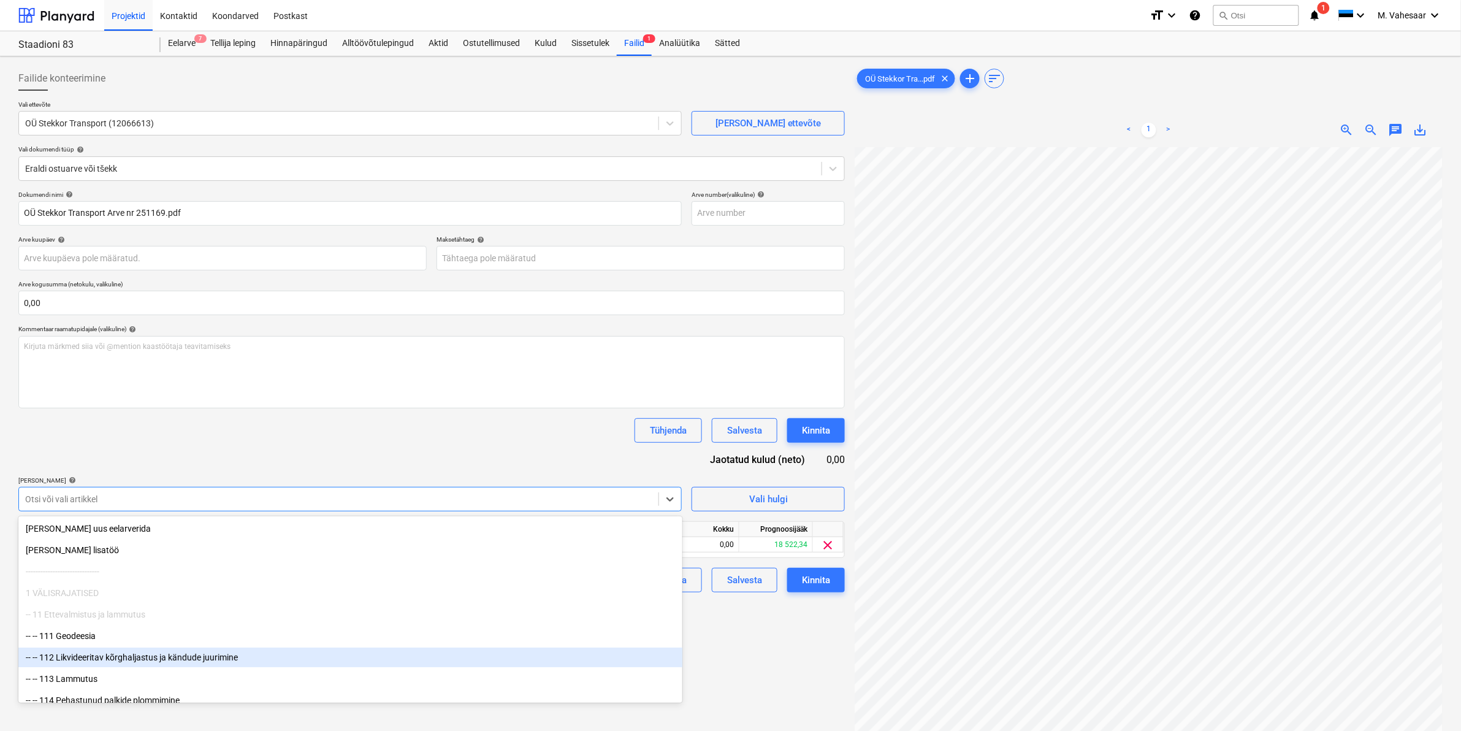
click at [754, 687] on div "Failide konteerimine Vali ettevõte OÜ Stekkor Transport (12066613) [PERSON_NAME…" at bounding box center [431, 454] width 836 height 787
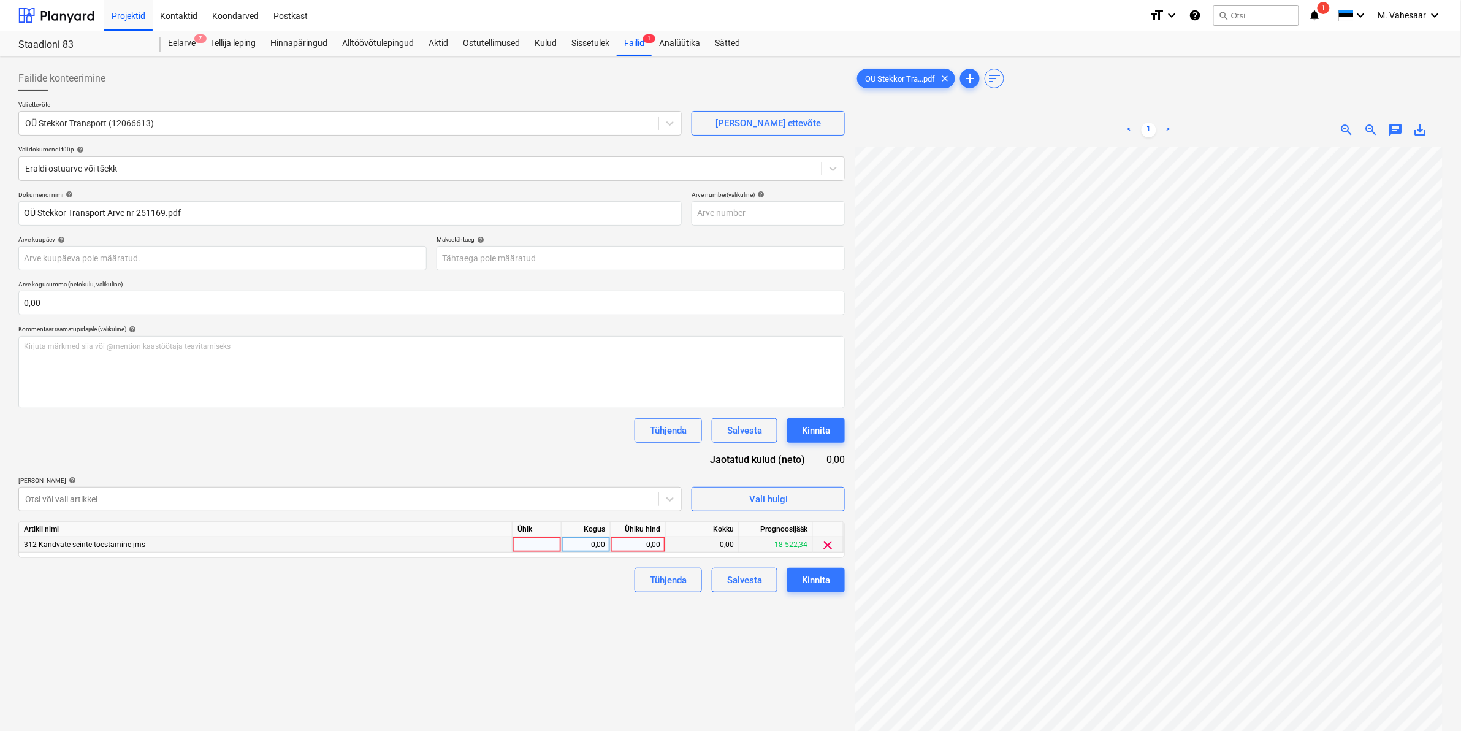
click at [643, 547] on div "0,00" at bounding box center [638, 544] width 45 height 15
type input "200"
click at [601, 590] on div "Tühjenda Salvesta Kinnita" at bounding box center [431, 580] width 827 height 25
click at [816, 583] on div "Kinnita" at bounding box center [816, 580] width 28 height 16
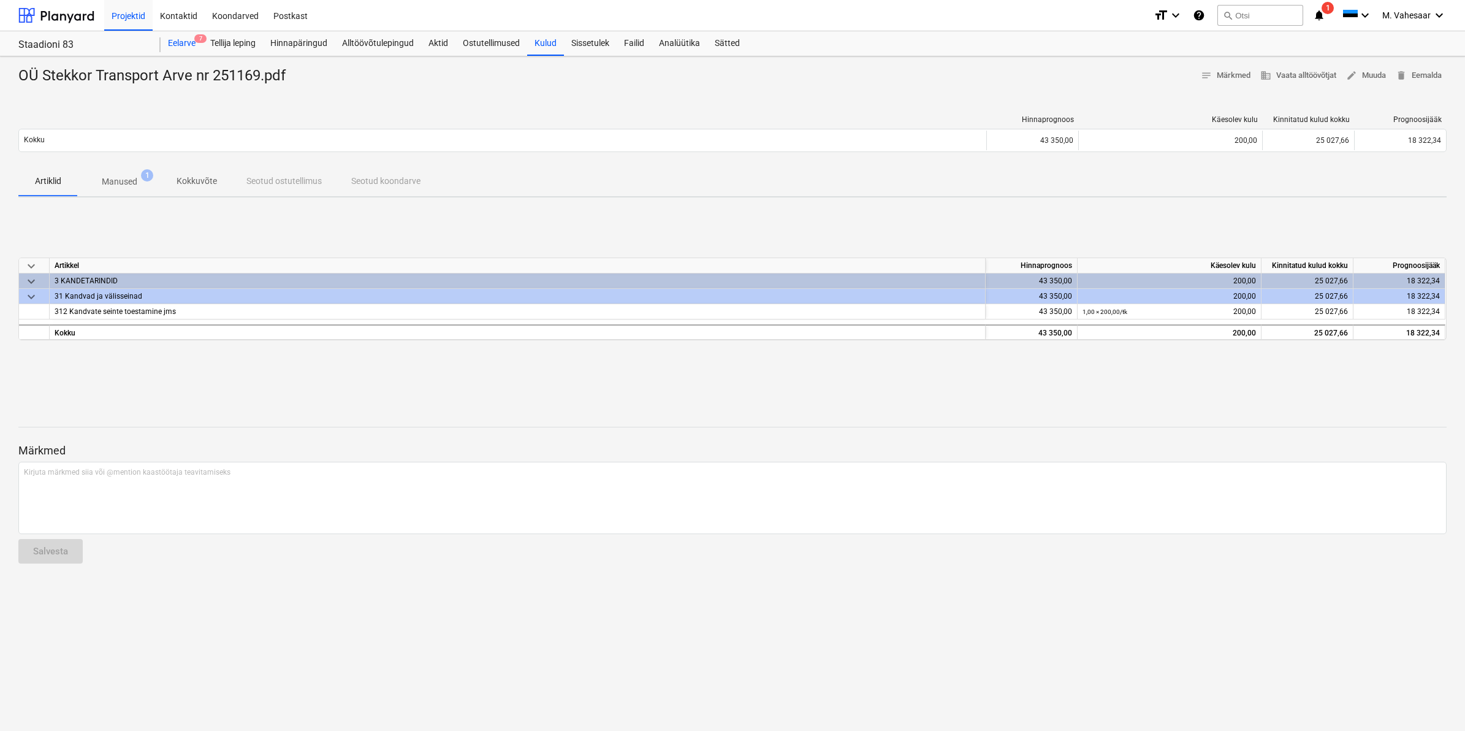
click at [169, 40] on div "Eelarve 7" at bounding box center [182, 43] width 42 height 25
